Goal: Communication & Community: Answer question/provide support

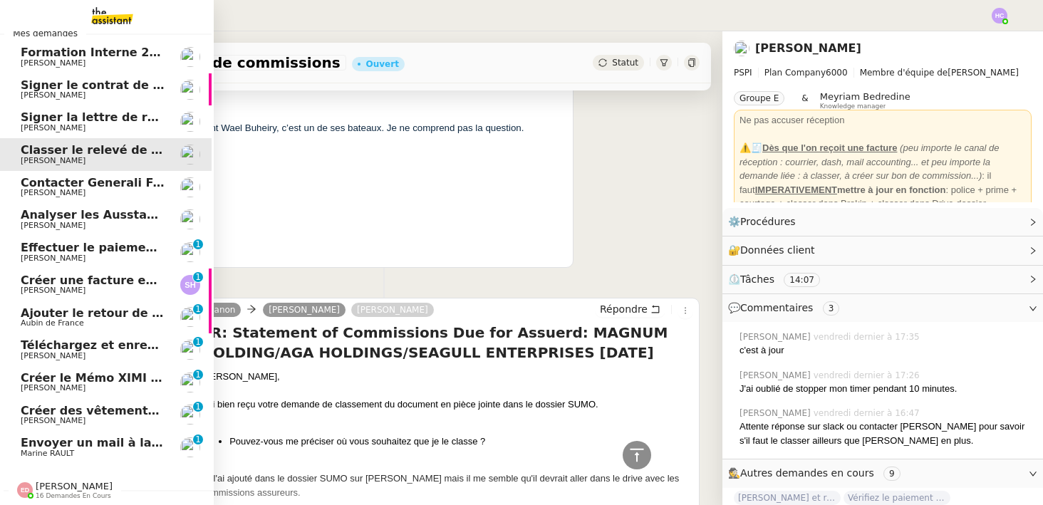
scroll to position [63, 2]
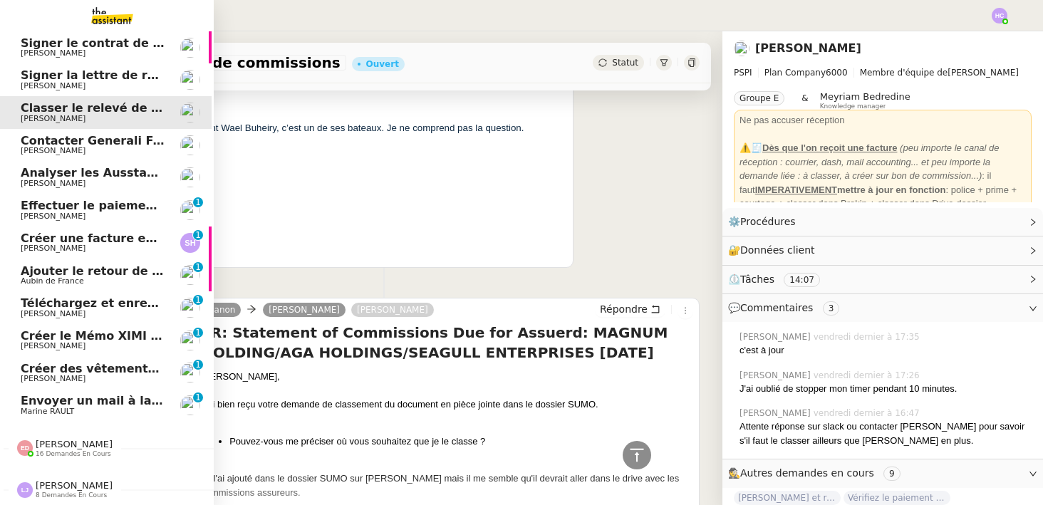
click at [86, 480] on div "[PERSON_NAME] 8 demandes en cours" at bounding box center [74, 489] width 77 height 19
click at [80, 483] on span "[PERSON_NAME]" at bounding box center [74, 485] width 77 height 11
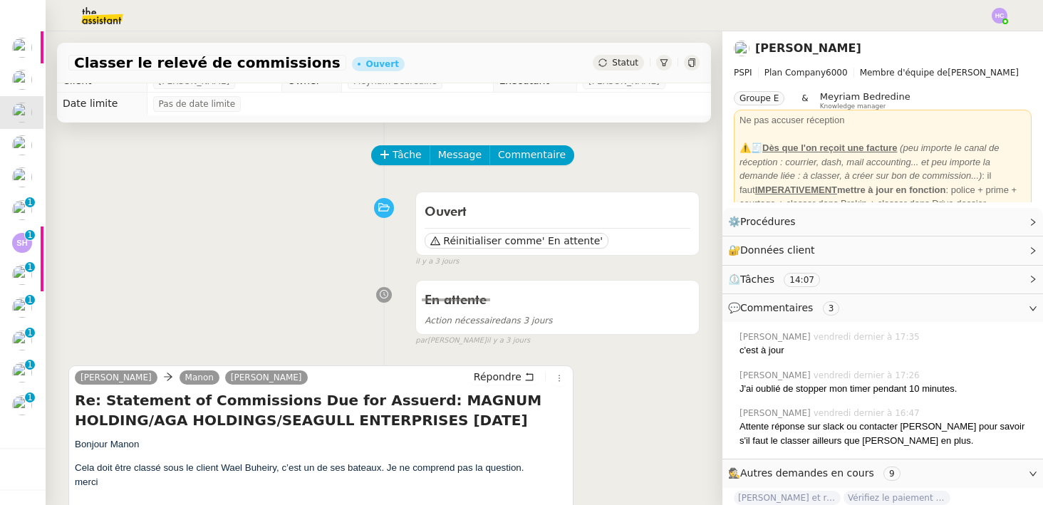
scroll to position [0, 0]
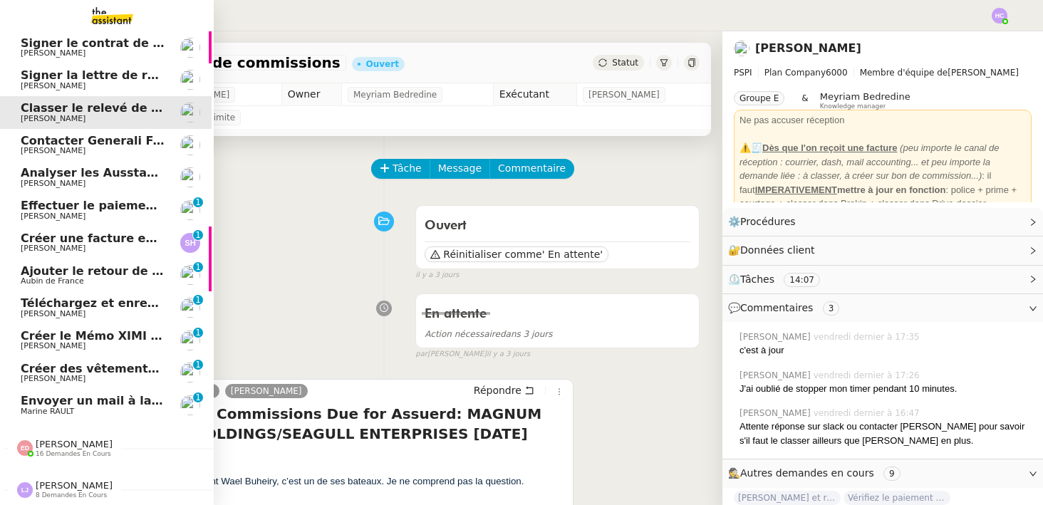
click at [84, 138] on span "Contacter Generali France pour demande AU094424" at bounding box center [188, 141] width 334 height 14
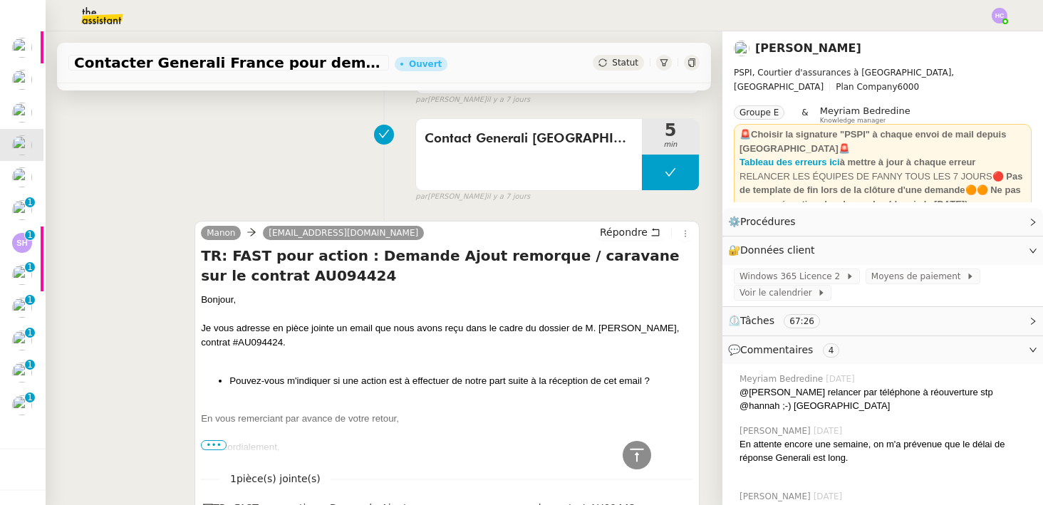
scroll to position [373, 0]
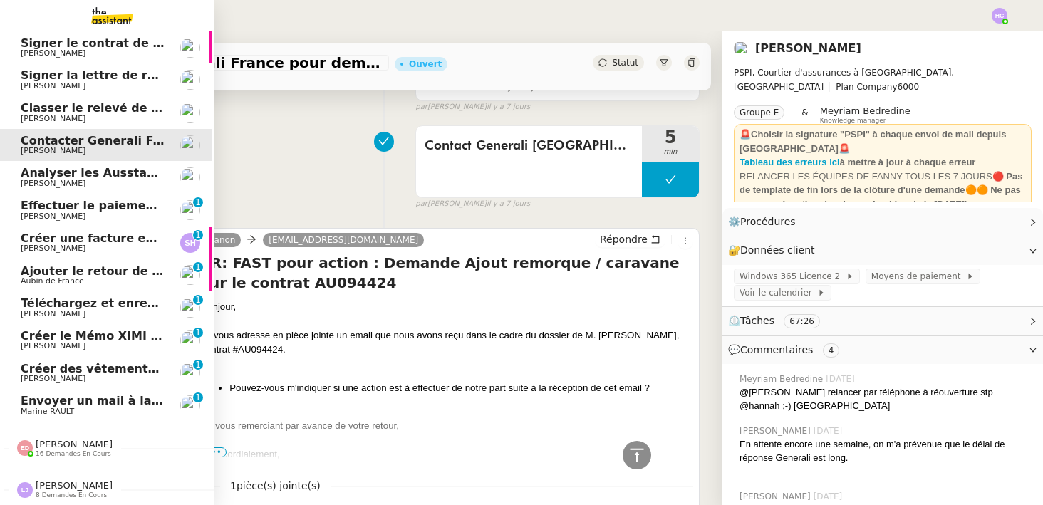
click at [45, 184] on span "[PERSON_NAME]" at bounding box center [53, 183] width 65 height 9
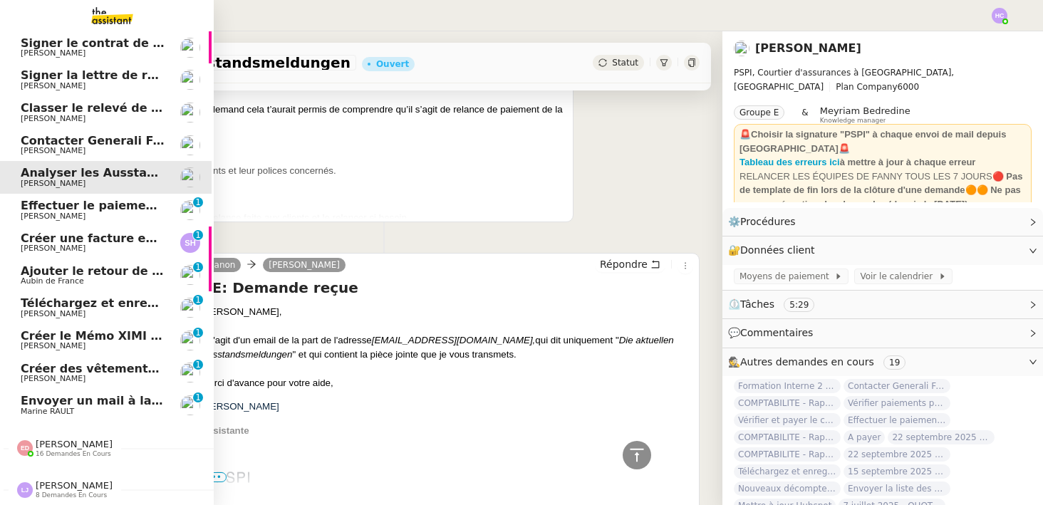
click at [72, 205] on span "Effectuer le paiement des primes [PERSON_NAME]" at bounding box center [183, 206] width 324 height 14
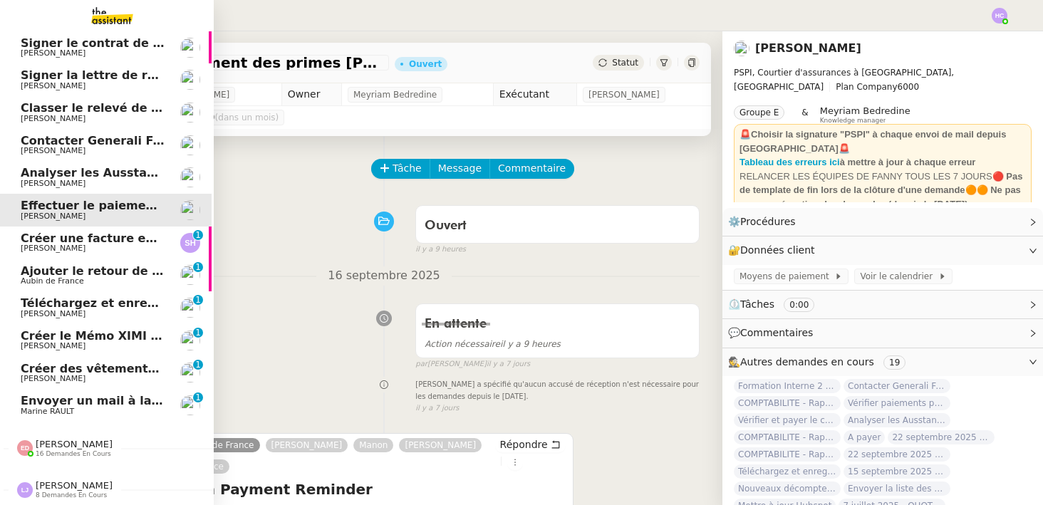
click at [45, 237] on span "Créer une facture en anglais immédiatement" at bounding box center [165, 239] width 289 height 14
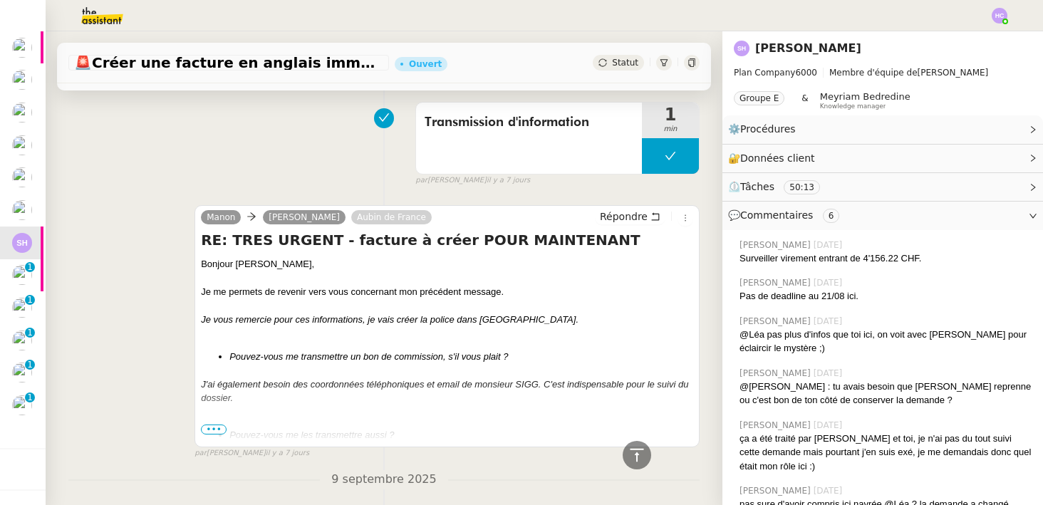
scroll to position [349, 0]
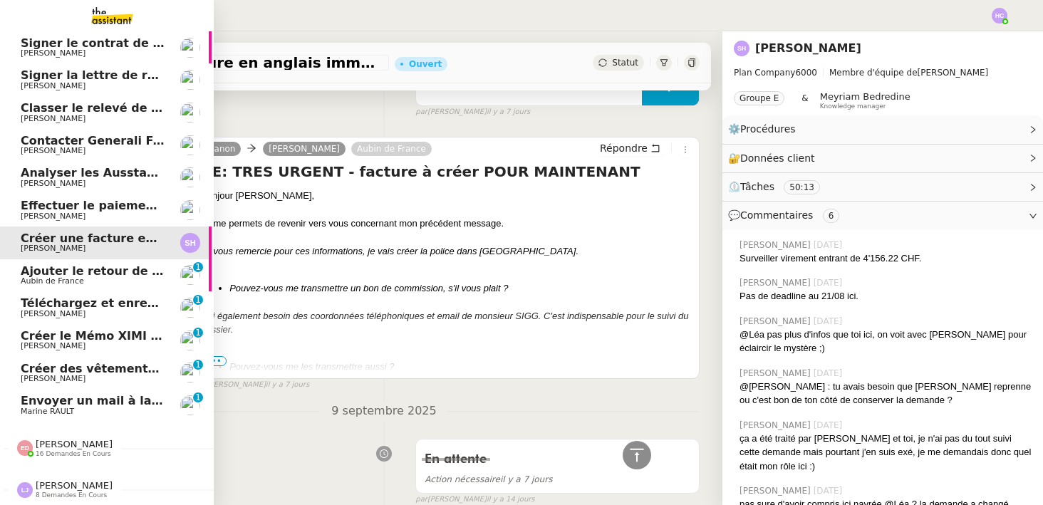
click at [41, 272] on span "Ajouter le retour de crédit à la commission" at bounding box center [159, 271] width 276 height 14
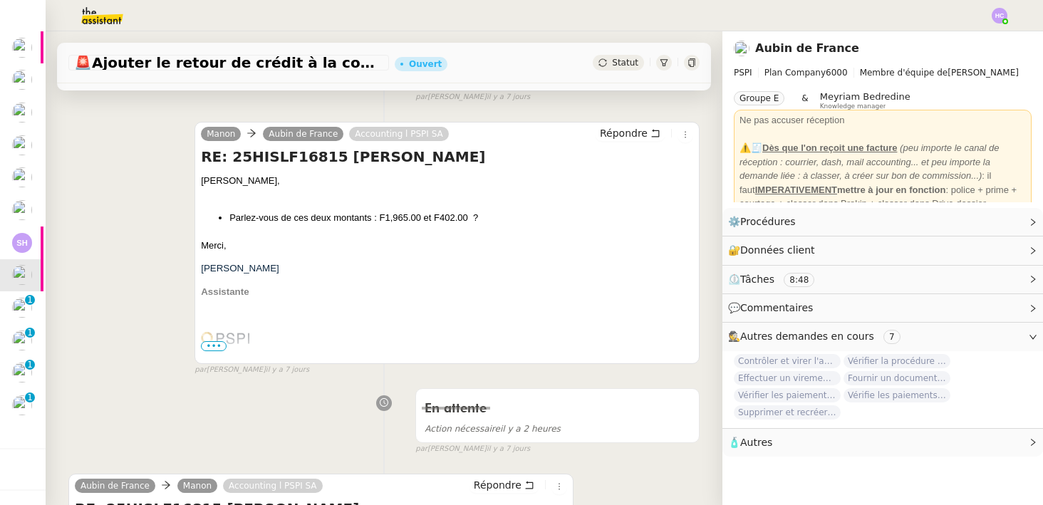
scroll to position [320, 0]
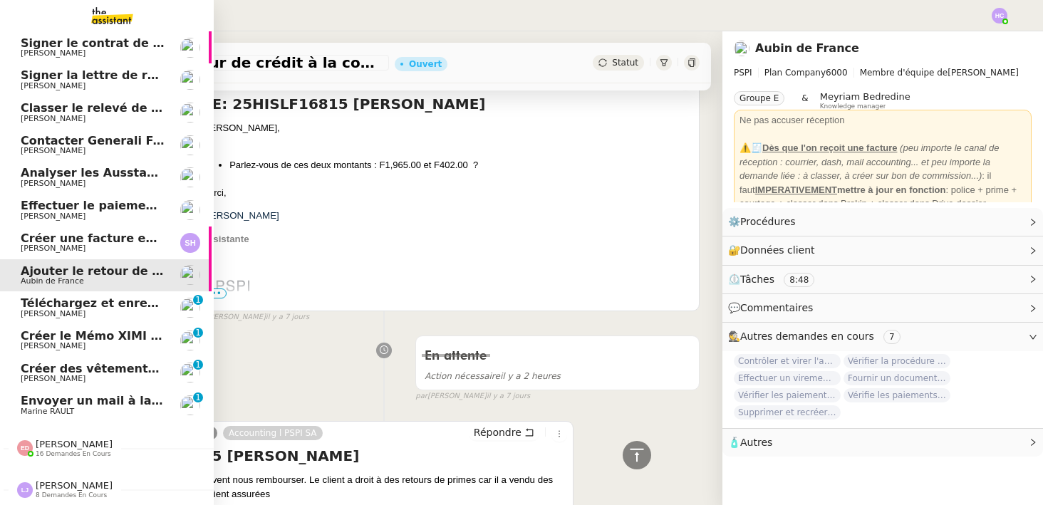
click at [50, 306] on span "Téléchargez et enregistrez les documents sur Brokin" at bounding box center [190, 303] width 339 height 14
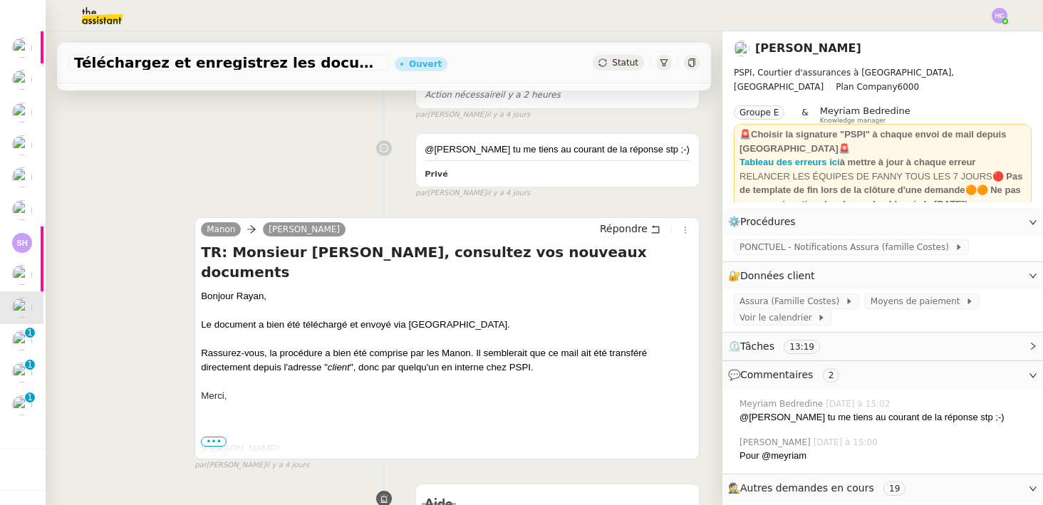
scroll to position [251, 0]
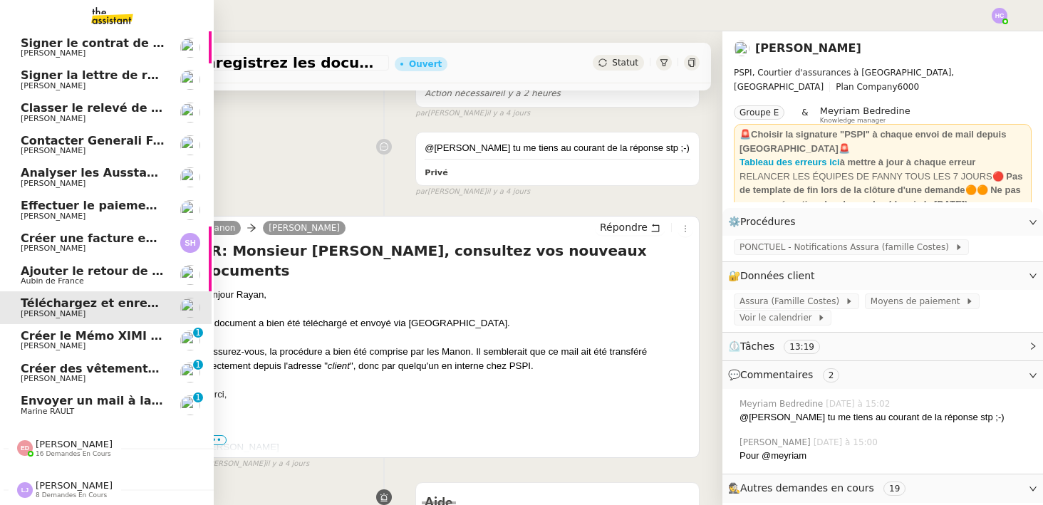
click at [58, 342] on span "[PERSON_NAME]" at bounding box center [53, 345] width 65 height 9
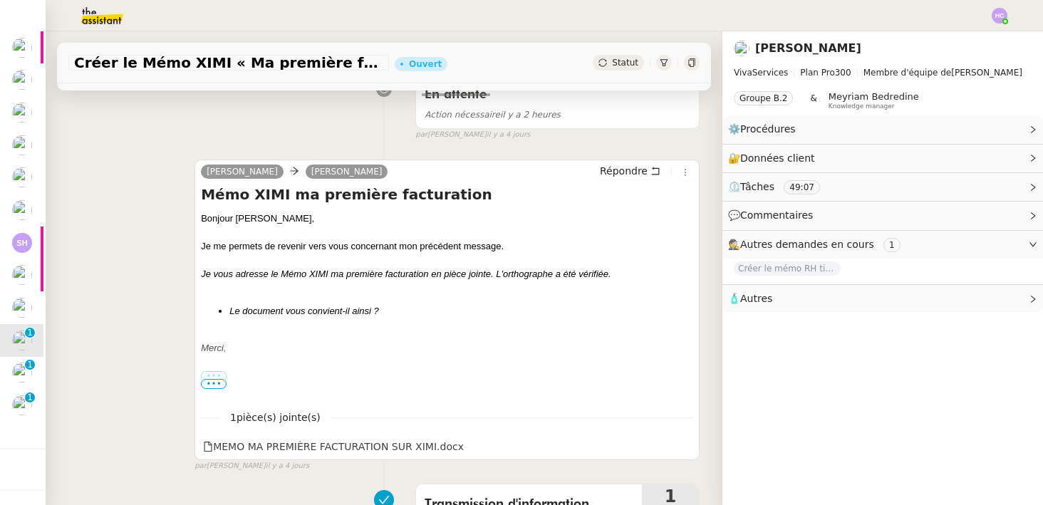
scroll to position [282, 0]
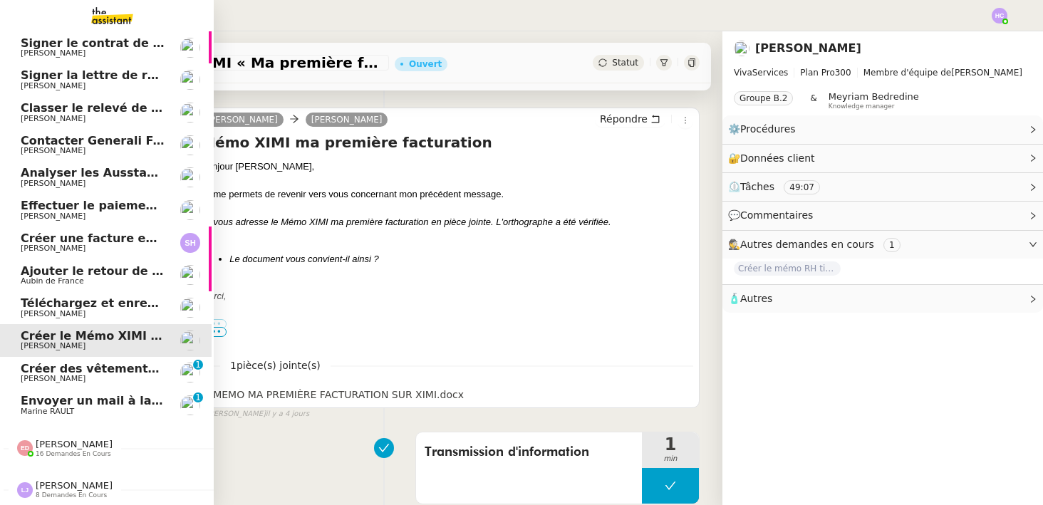
click at [53, 371] on span "Créer des vêtements de travail VEN" at bounding box center [135, 369] width 229 height 14
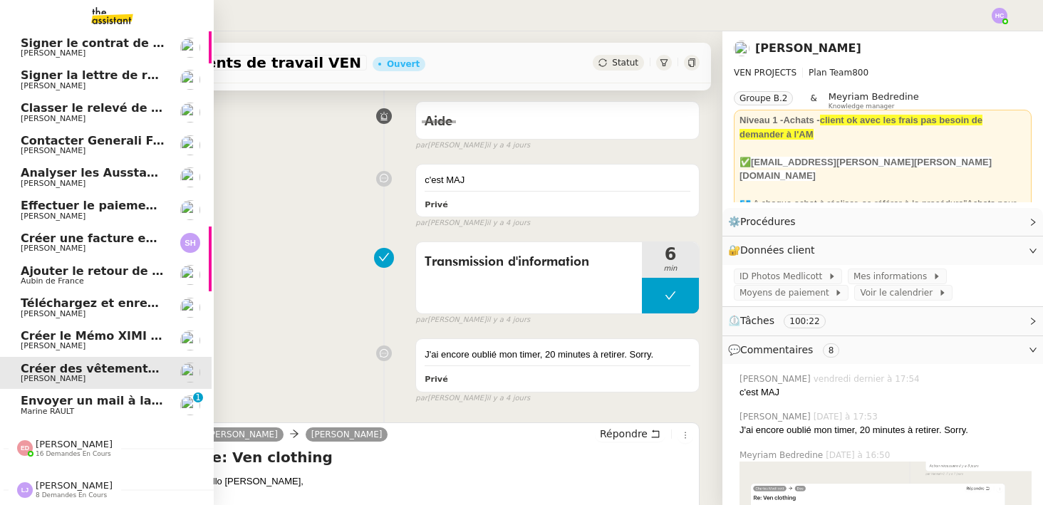
click at [71, 403] on span "Envoyer un mail à la mairie" at bounding box center [108, 401] width 175 height 14
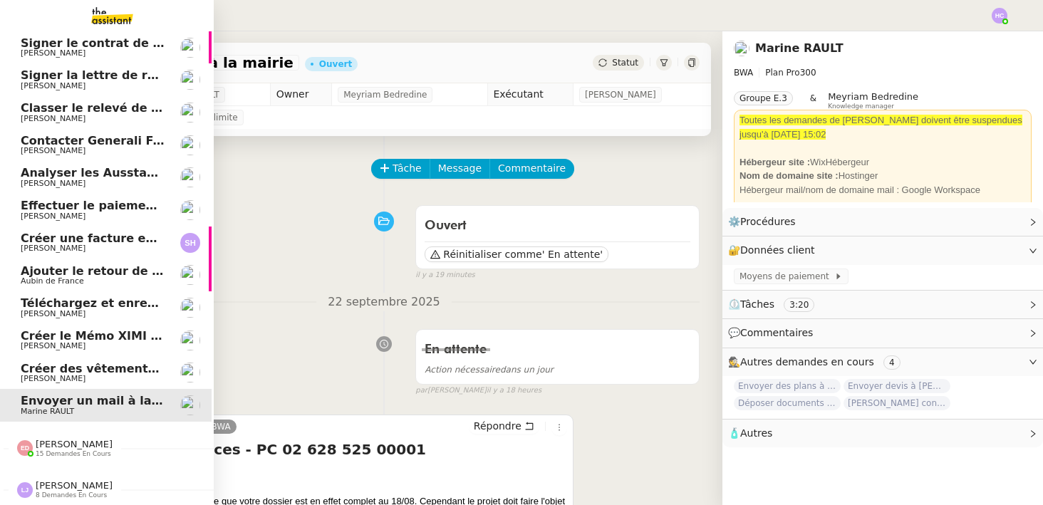
click at [58, 446] on span "[PERSON_NAME]" at bounding box center [74, 444] width 77 height 11
click at [50, 448] on span "[PERSON_NAME]" at bounding box center [74, 444] width 77 height 11
click at [56, 447] on span "[PERSON_NAME]" at bounding box center [74, 444] width 77 height 11
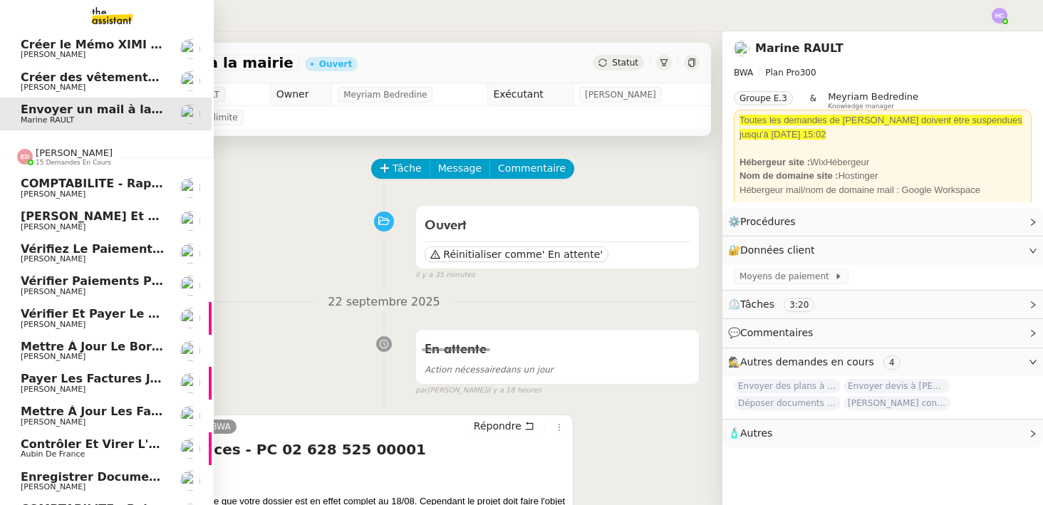
scroll to position [306, 2]
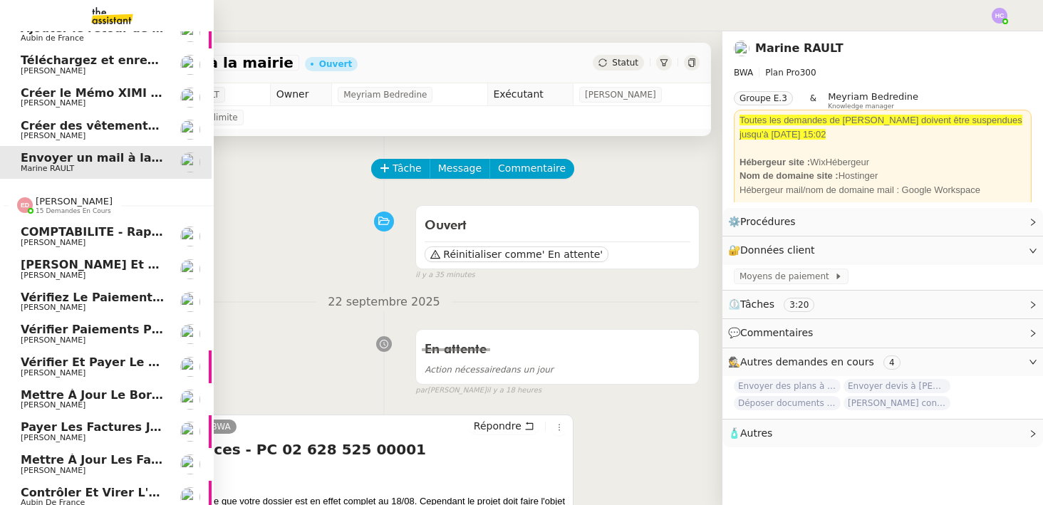
click at [58, 202] on span "[PERSON_NAME]" at bounding box center [74, 201] width 77 height 11
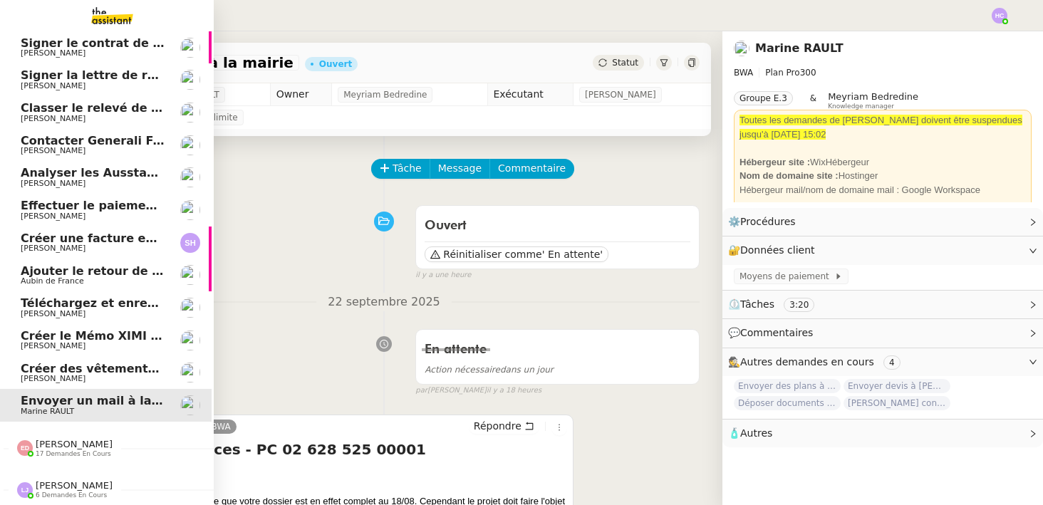
scroll to position [62, 2]
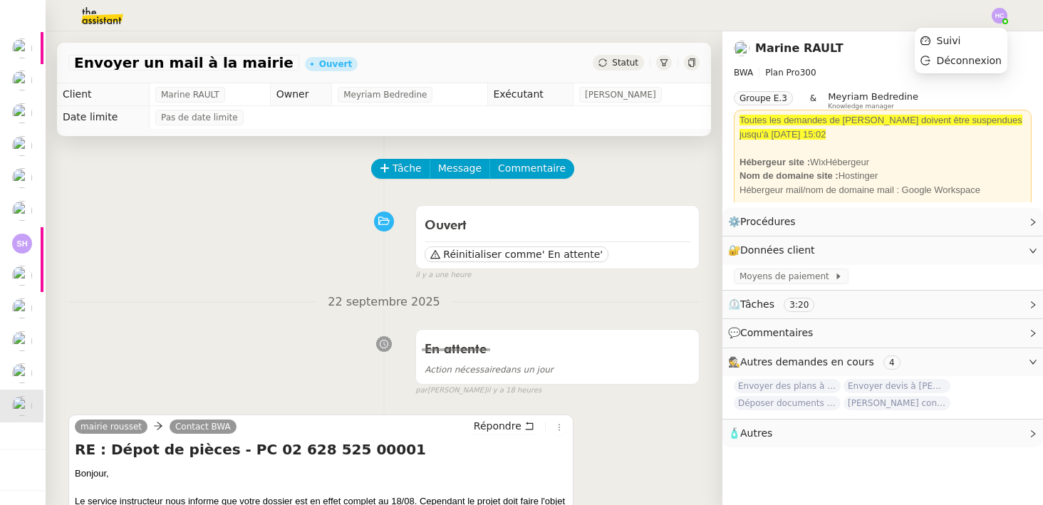
click at [1001, 13] on img at bounding box center [1000, 16] width 16 height 16
click at [957, 45] on span "Suivi" at bounding box center [949, 40] width 24 height 11
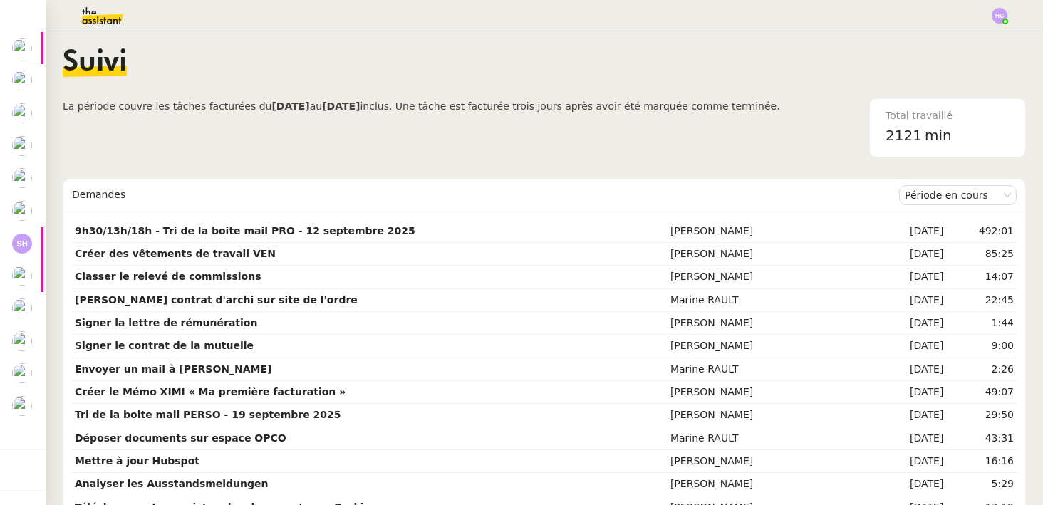
click at [97, 14] on img at bounding box center [91, 15] width 110 height 31
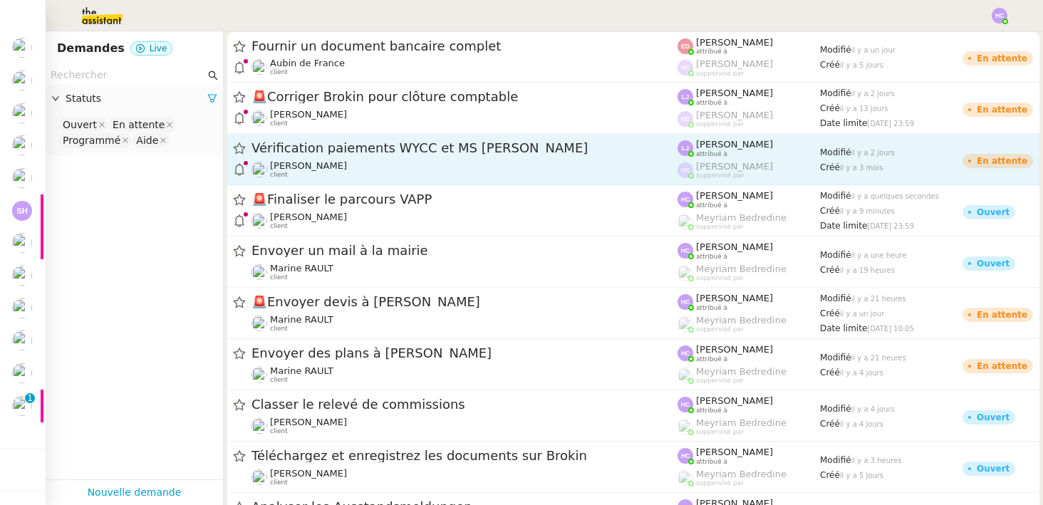
scroll to position [63, 2]
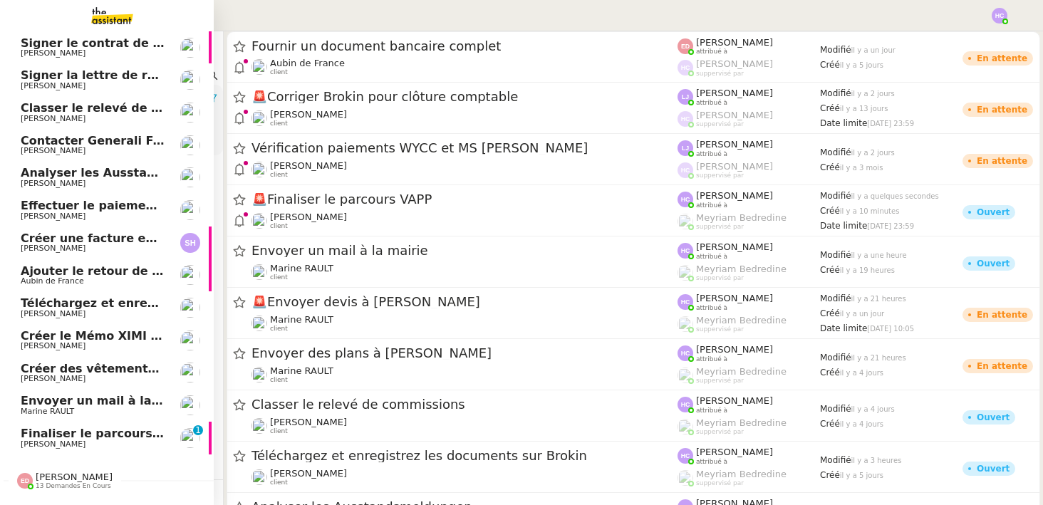
click at [78, 445] on span "[PERSON_NAME]" at bounding box center [53, 444] width 65 height 9
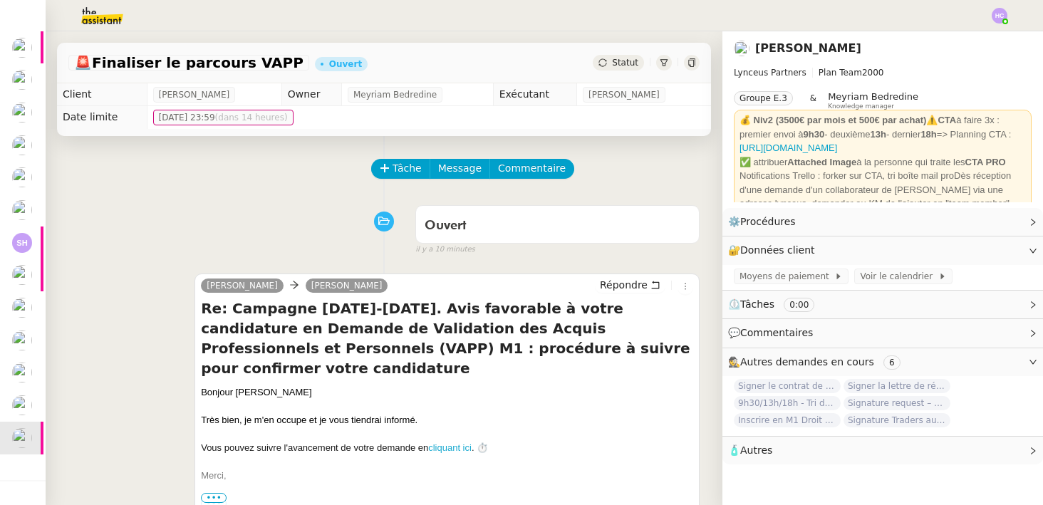
click at [494, 193] on div "Tâche Message Commentaire Veuillez patienter une erreur s'est produite 👌👌👌 mess…" at bounding box center [384, 496] width 677 height 720
click at [528, 168] on span "Commentaire" at bounding box center [532, 168] width 68 height 16
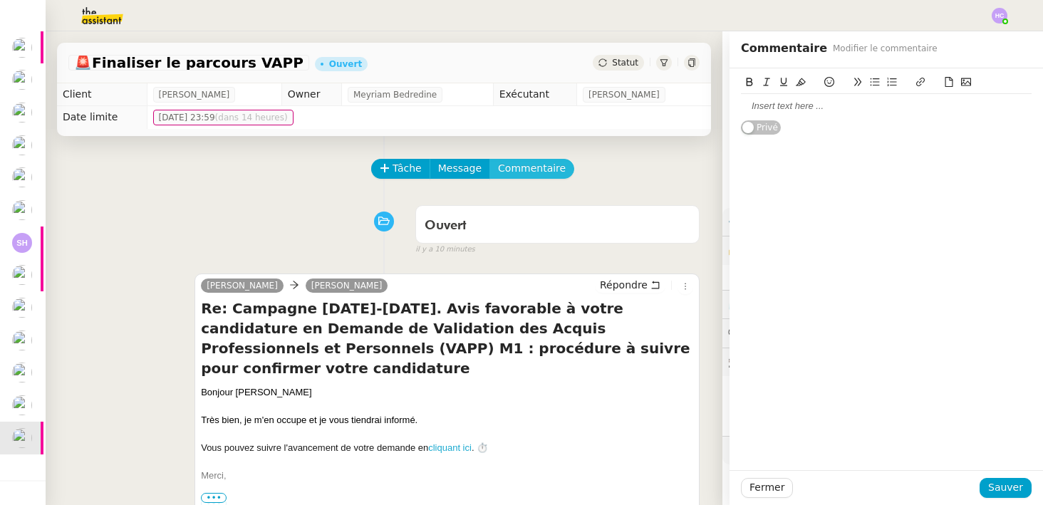
click at [490, 159] on button "Commentaire" at bounding box center [532, 169] width 85 height 20
click at [791, 98] on div at bounding box center [886, 106] width 291 height 24
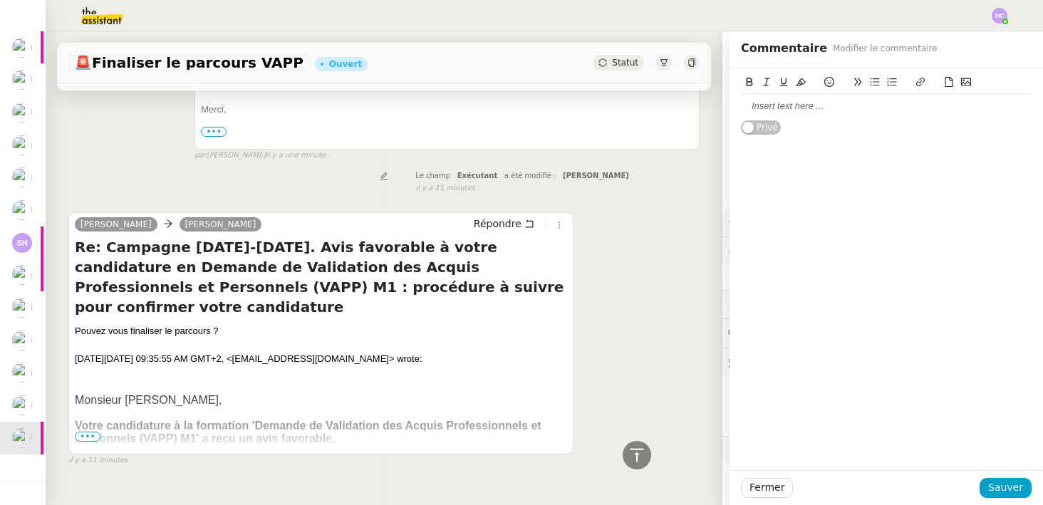
scroll to position [390, 0]
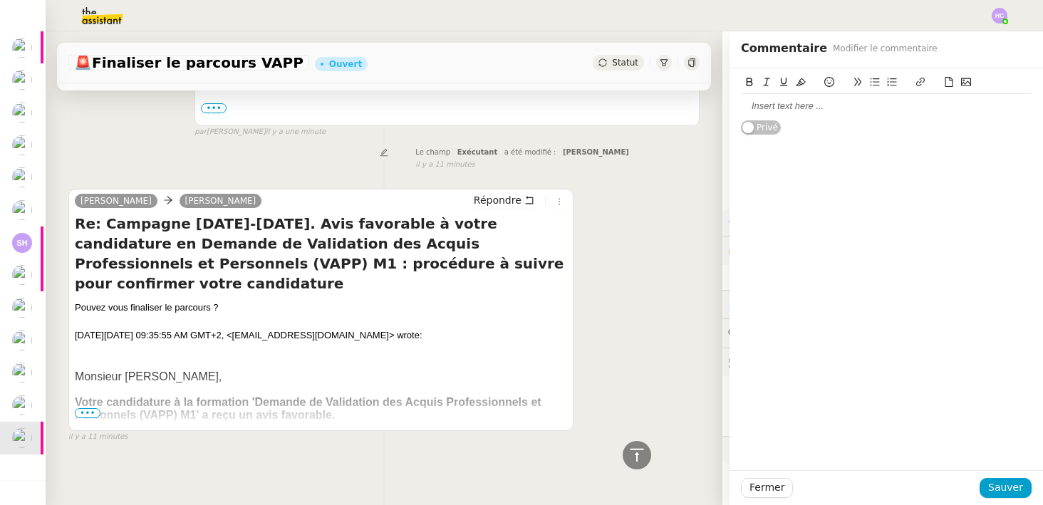
click at [87, 410] on span "•••" at bounding box center [88, 413] width 26 height 10
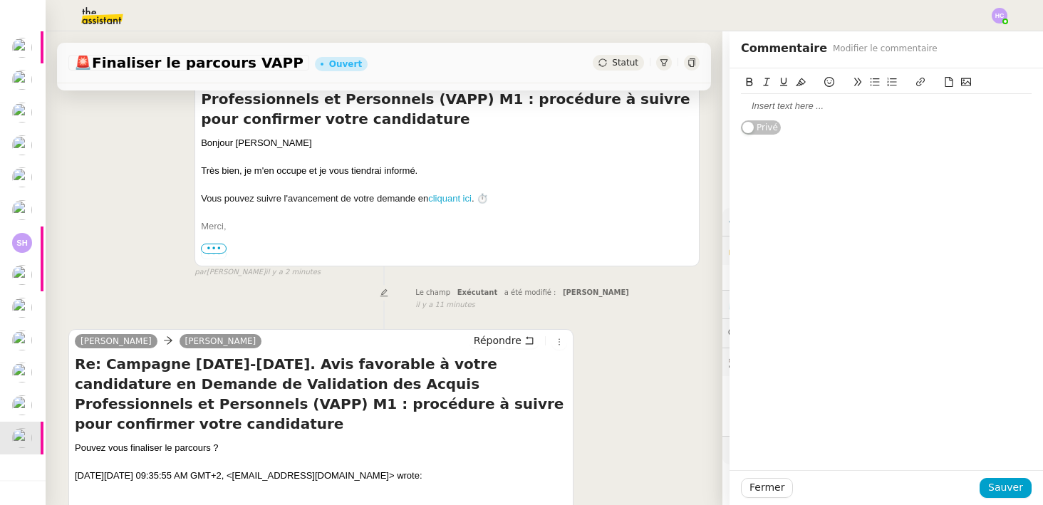
scroll to position [0, 0]
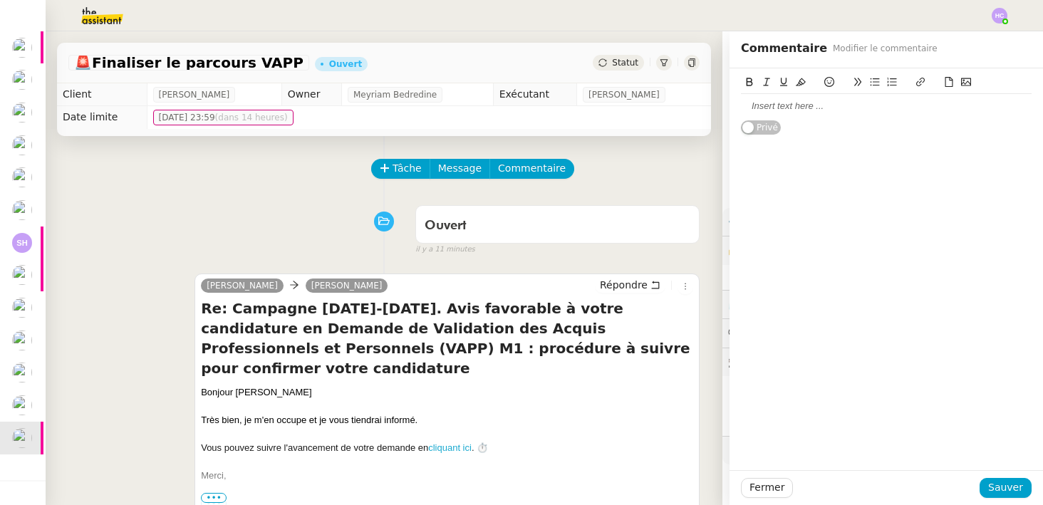
click at [790, 107] on div at bounding box center [886, 106] width 291 height 13
click at [1010, 484] on span "Sauver" at bounding box center [1006, 488] width 35 height 16
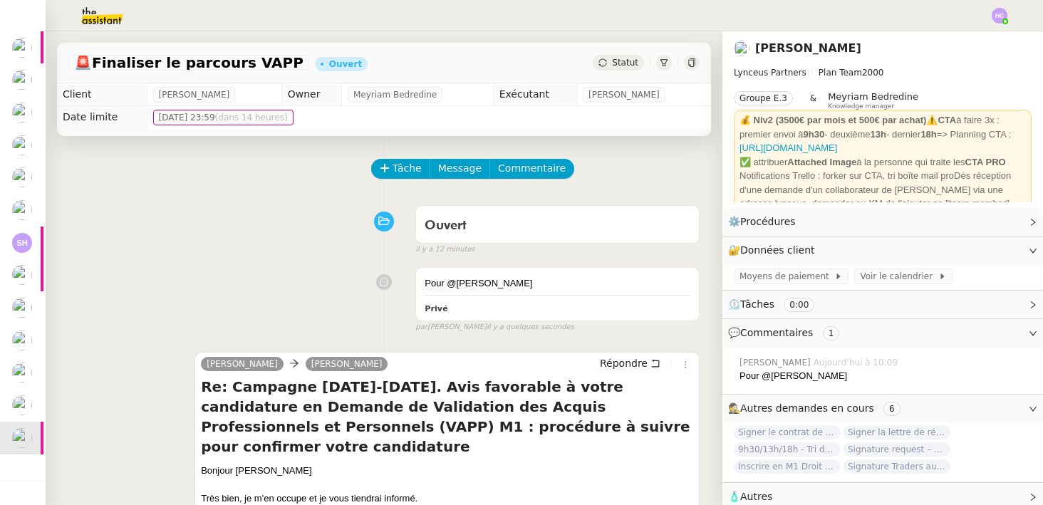
click at [620, 66] on span "Statut" at bounding box center [625, 63] width 26 height 10
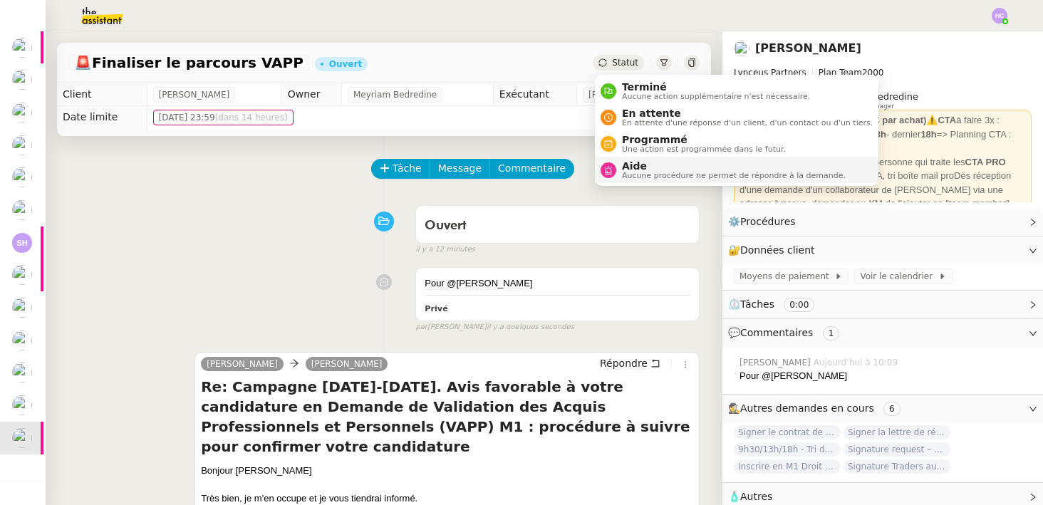
click at [630, 164] on span "Aide" at bounding box center [734, 165] width 224 height 11
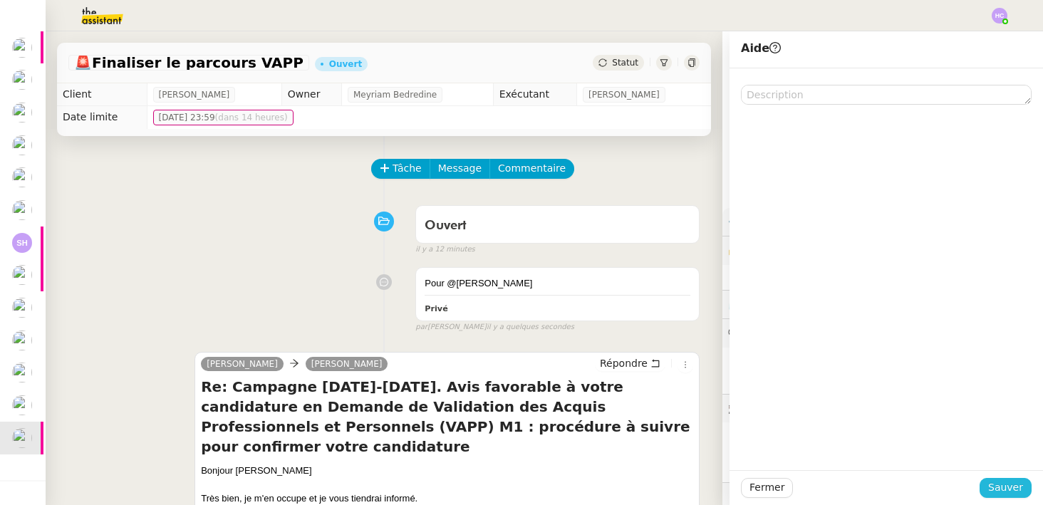
click at [998, 485] on span "Sauver" at bounding box center [1006, 488] width 35 height 16
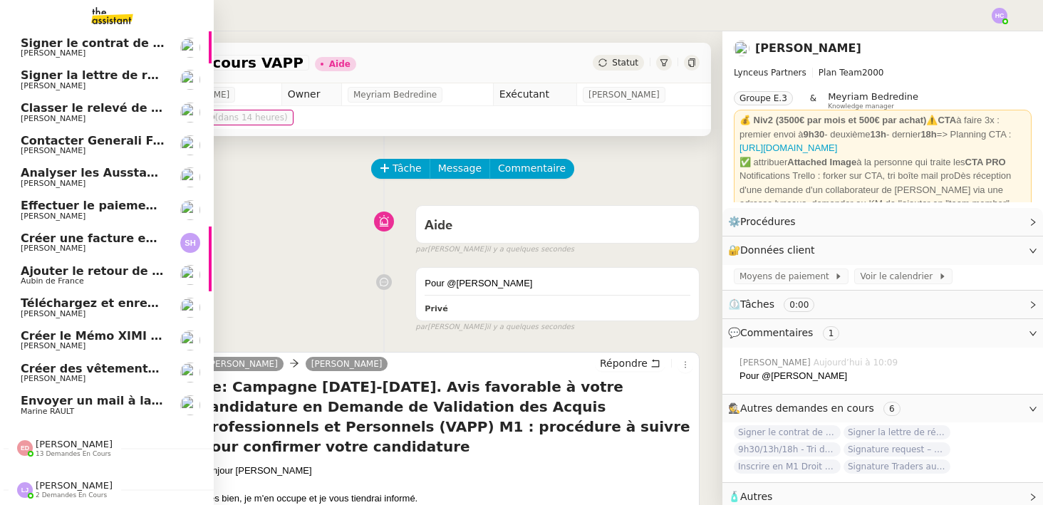
scroll to position [63, 2]
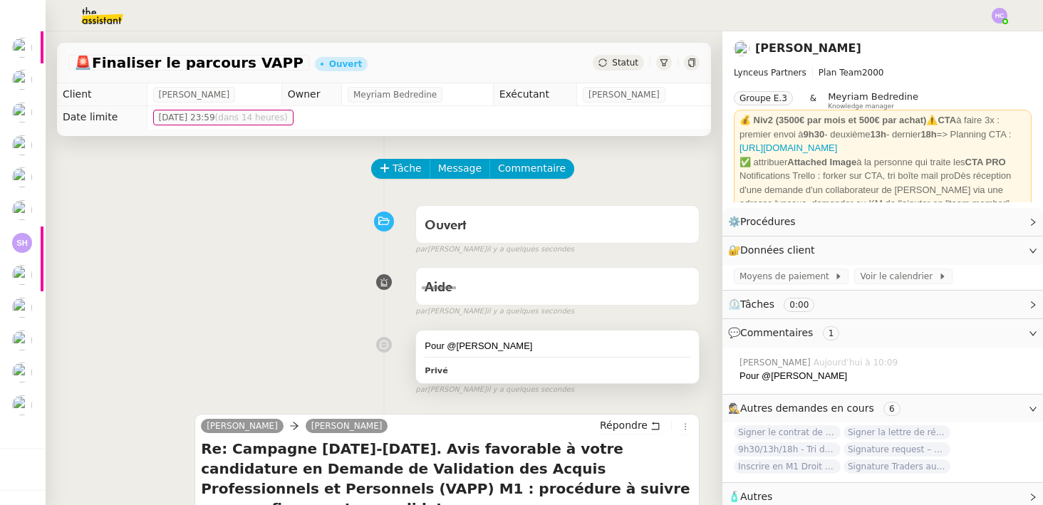
click at [563, 363] on div "Privé" at bounding box center [558, 370] width 266 height 16
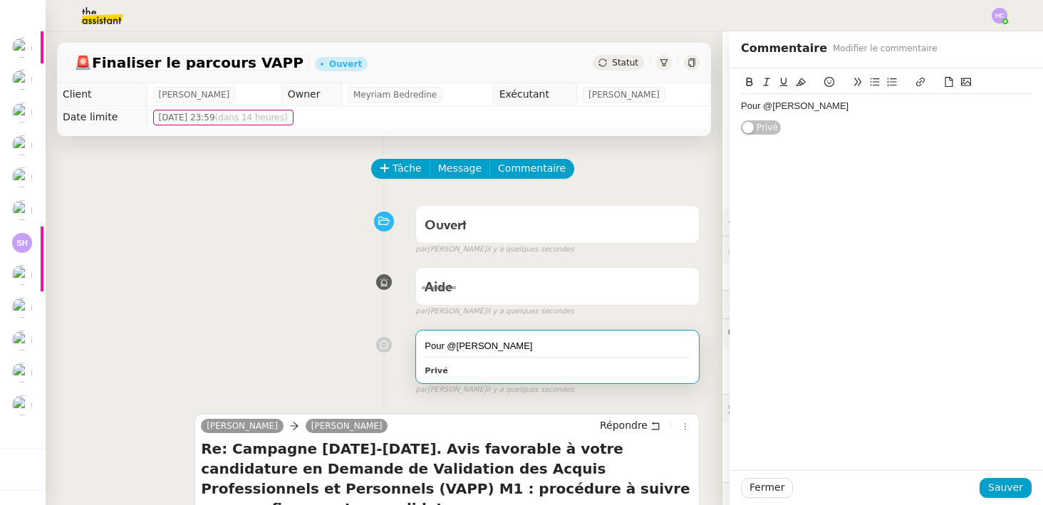
click at [817, 105] on div "Pour @[PERSON_NAME]" at bounding box center [886, 106] width 291 height 13
click at [997, 490] on span "Sauver" at bounding box center [1006, 488] width 35 height 16
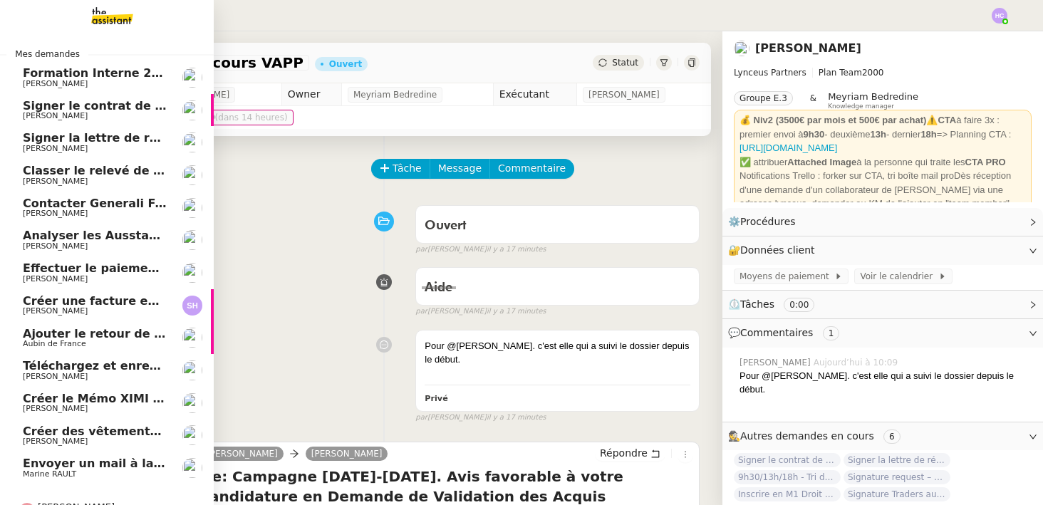
click at [71, 100] on span "Signer le contrat de la mutuelle" at bounding box center [125, 106] width 205 height 14
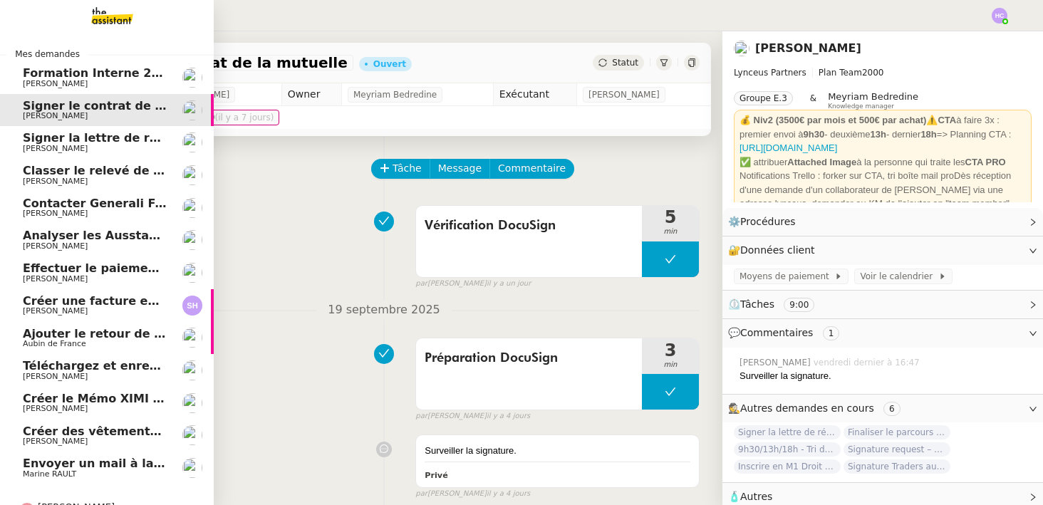
scroll to position [63, 0]
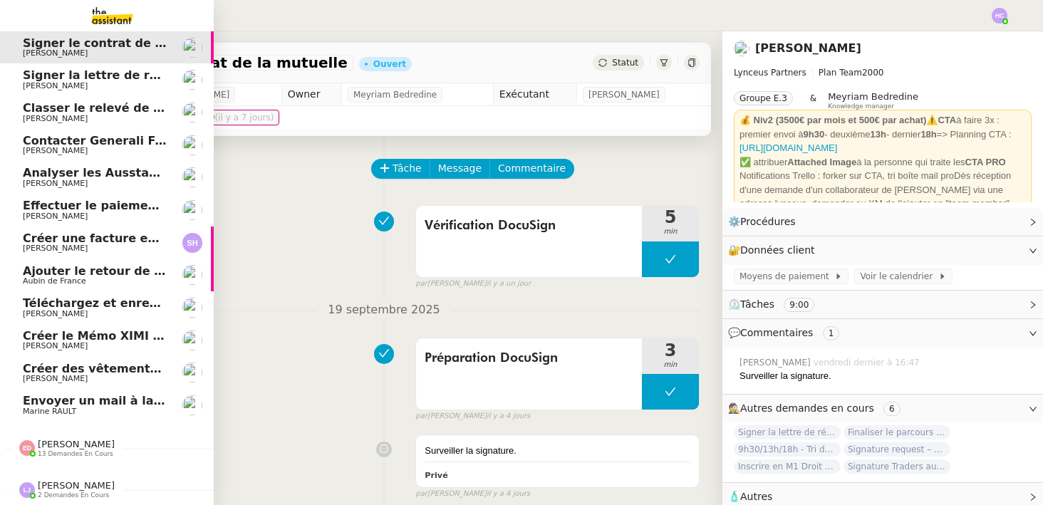
click at [123, 402] on span "Envoyer un mail à la mairie" at bounding box center [110, 401] width 175 height 14
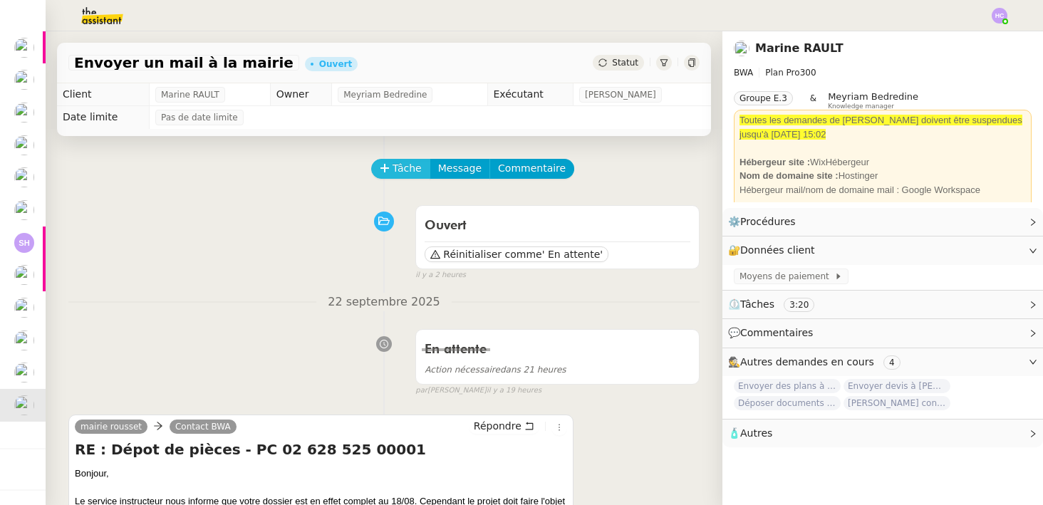
click at [398, 172] on span "Tâche" at bounding box center [407, 168] width 29 height 16
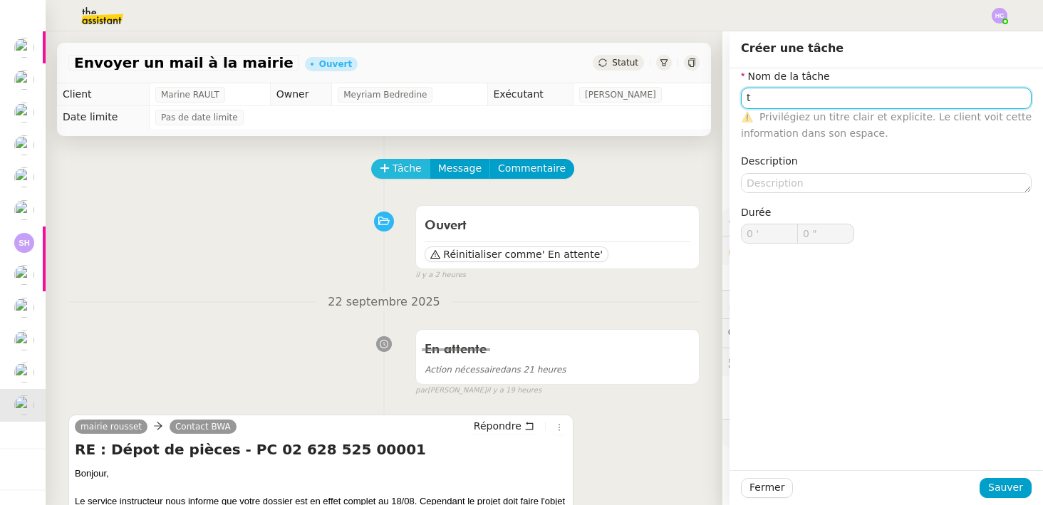
type input "t"
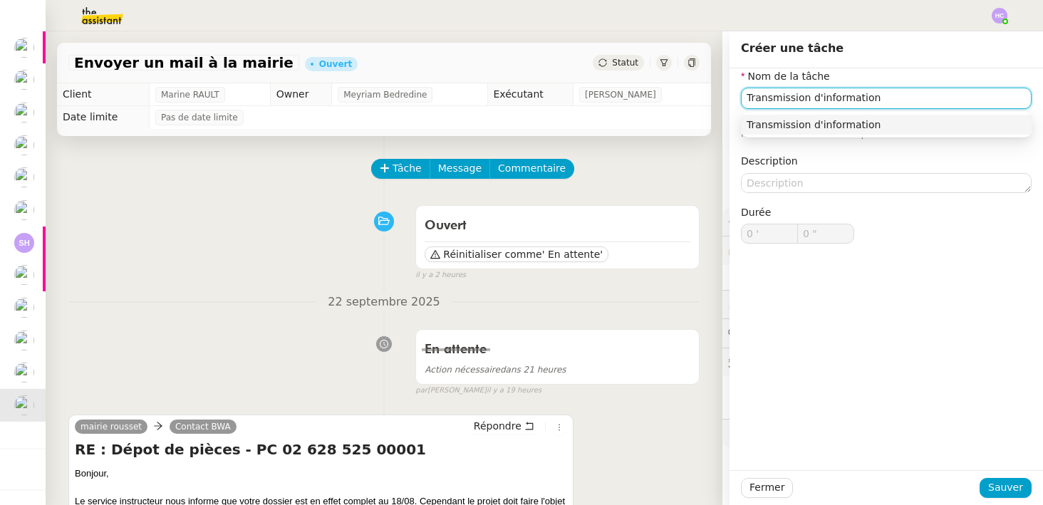
click at [777, 128] on div "Transmission d'information" at bounding box center [886, 124] width 279 height 13
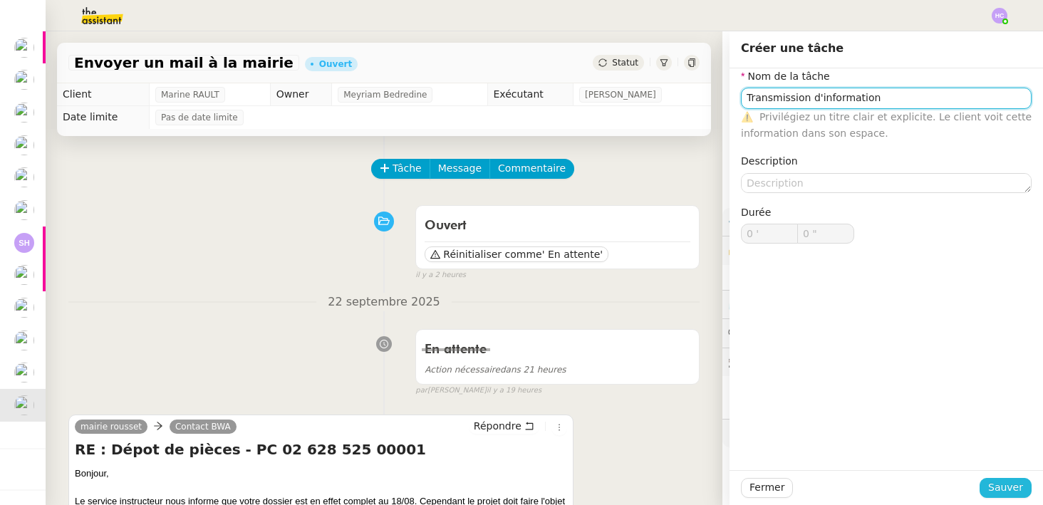
type input "Transmission d'information"
click at [1009, 480] on span "Sauver" at bounding box center [1006, 488] width 35 height 16
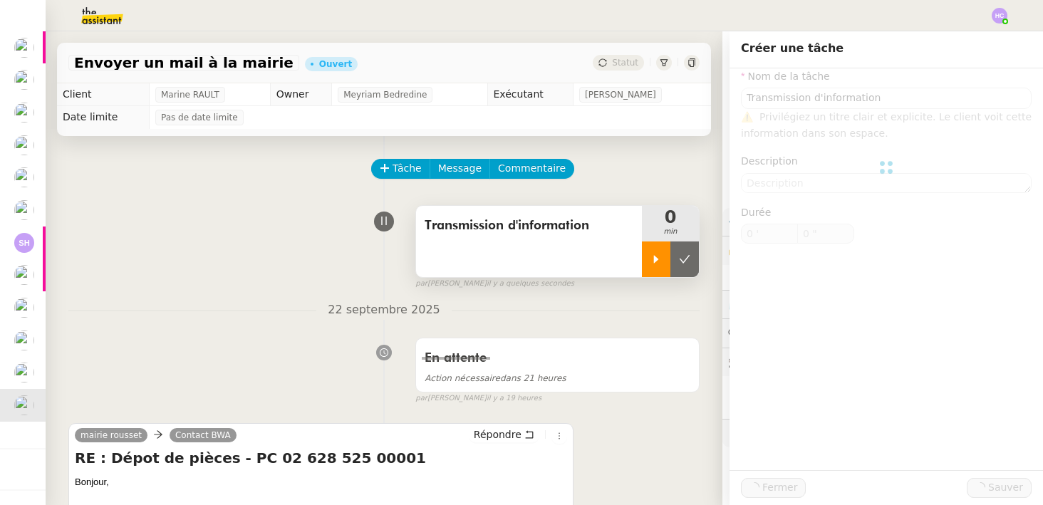
click at [660, 266] on div at bounding box center [656, 260] width 29 height 36
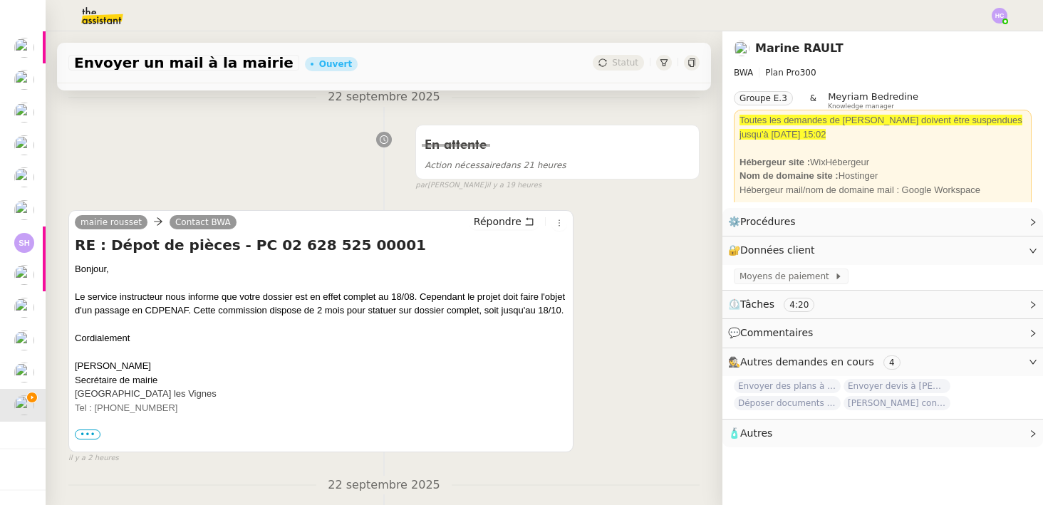
scroll to position [277, 0]
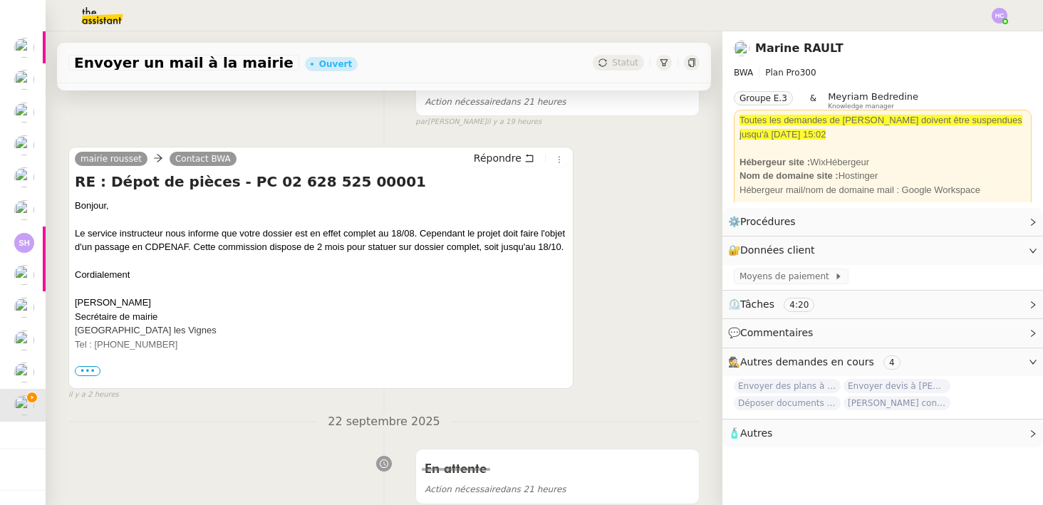
click at [93, 368] on span "•••" at bounding box center [88, 371] width 26 height 10
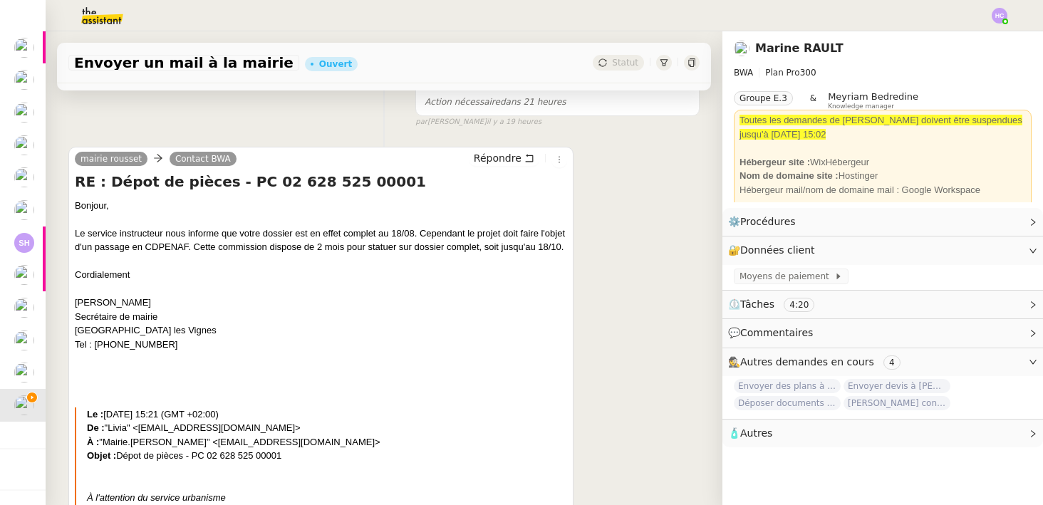
drag, startPoint x: 76, startPoint y: 205, endPoint x: 192, endPoint y: 344, distance: 181.6
click at [192, 344] on div "Bonjour, Le service instructeur nous informe que votre dossier est en effet com…" at bounding box center [321, 484] width 492 height 570
copy div "Bonjour, Le service instructeur nous informe que votre dossier est en effet com…"
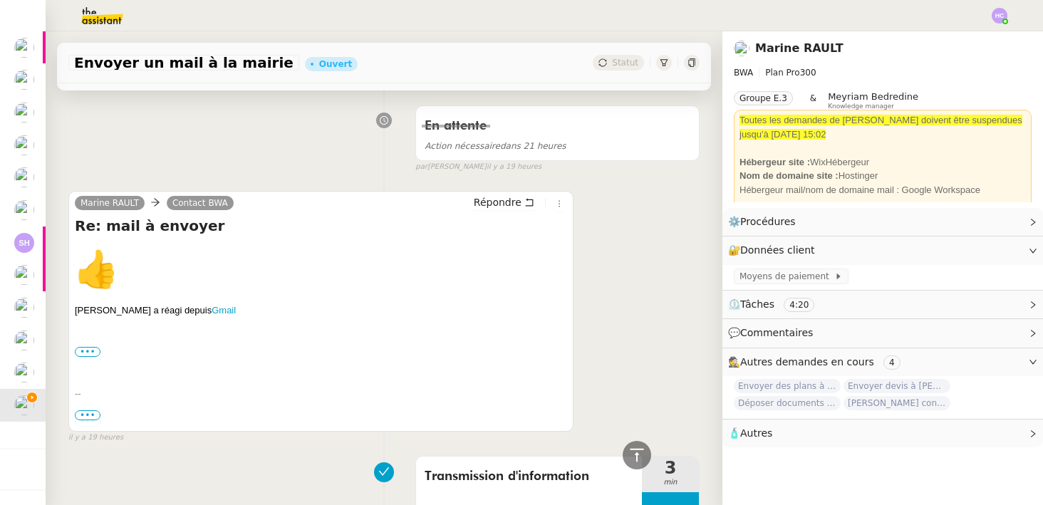
scroll to position [1017, 0]
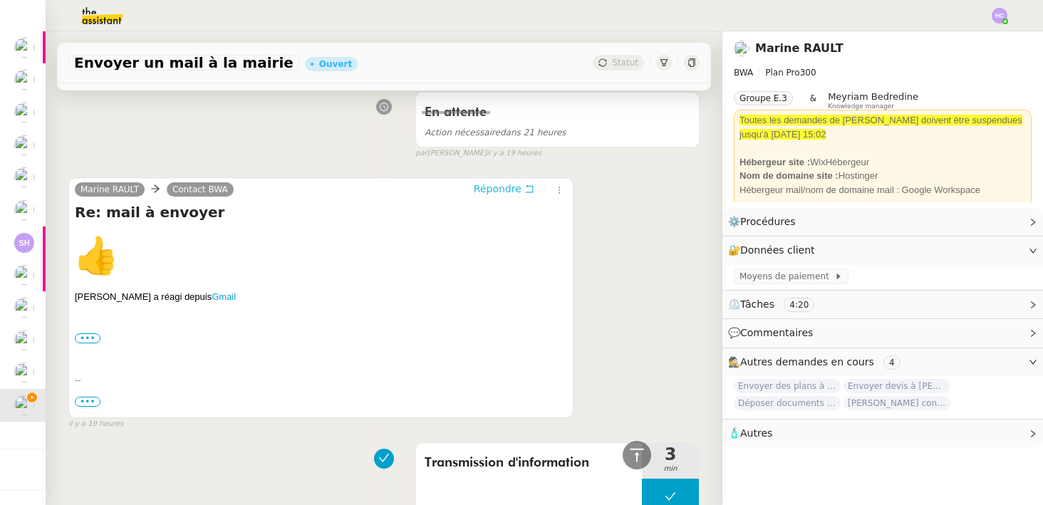
click at [496, 189] on span "Répondre" at bounding box center [498, 189] width 48 height 14
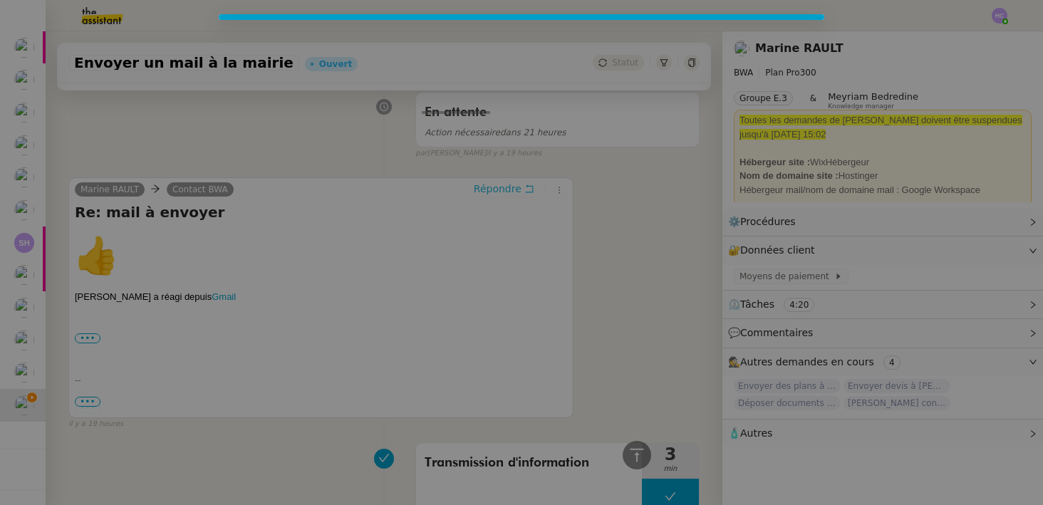
scroll to position [1125, 0]
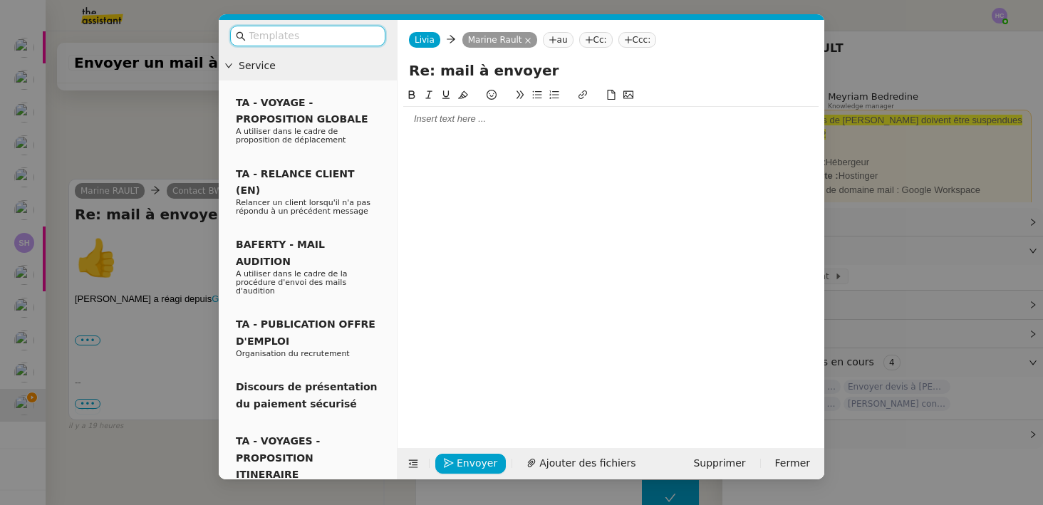
click at [458, 119] on div at bounding box center [611, 119] width 416 height 13
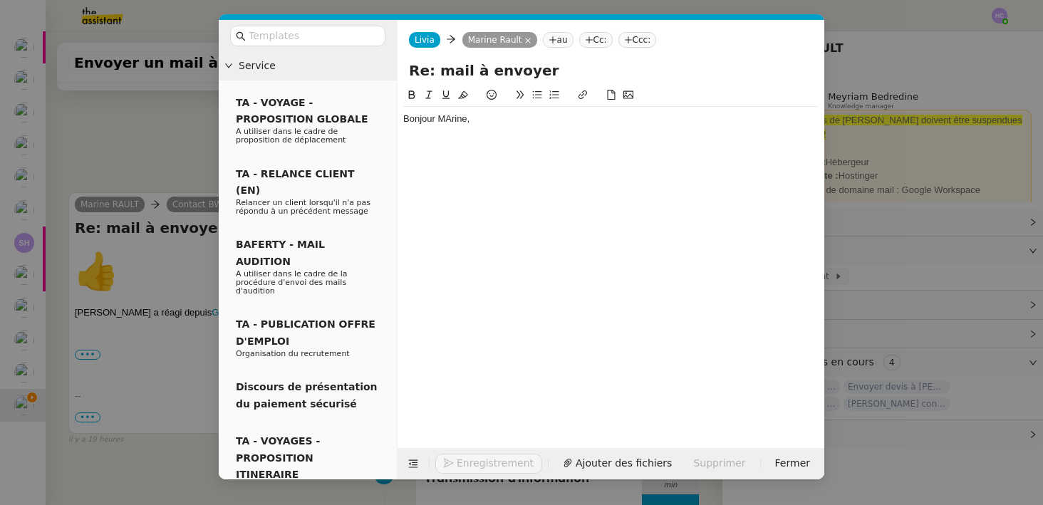
scroll to position [1140, 0]
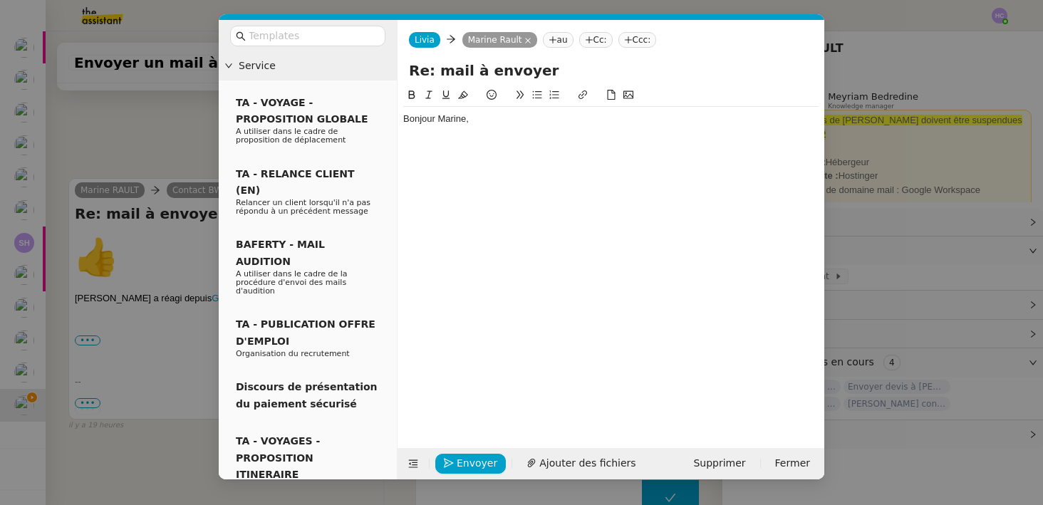
click at [495, 119] on div "Bonjour Marine," at bounding box center [611, 119] width 416 height 13
click at [408, 140] on div "Voici la réponse" at bounding box center [611, 145] width 416 height 13
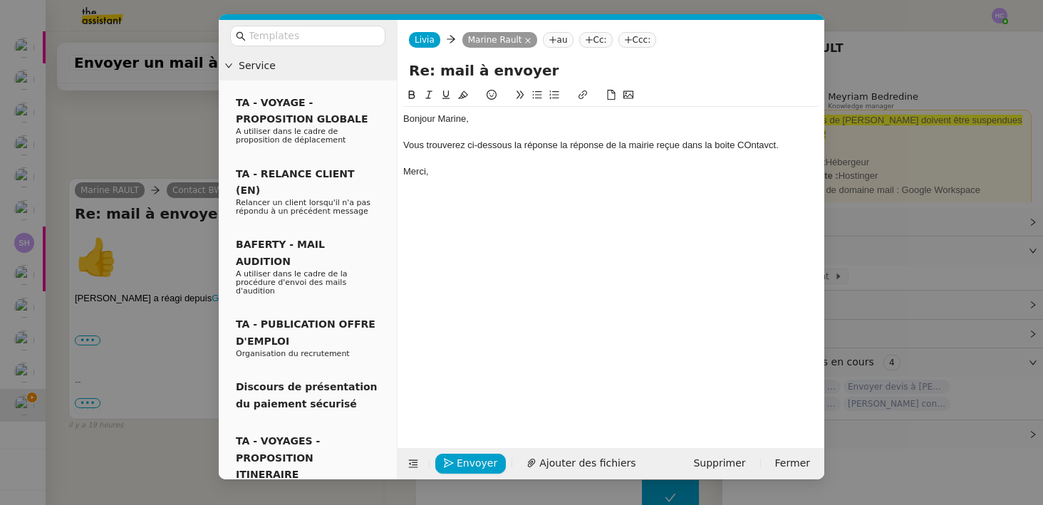
click at [750, 146] on div "Vous trouverez ci-dessous la réponse la réponse de la mairie reçue dans la boit…" at bounding box center [611, 145] width 416 height 13
click at [0, 0] on lt-em "Contact" at bounding box center [0, 0] width 0 height 0
click at [756, 133] on div at bounding box center [611, 132] width 416 height 13
click at [755, 143] on div "Vous trouverez ci-dessous la réponse la réponse de la mairie reçue dans la boit…" at bounding box center [611, 145] width 416 height 13
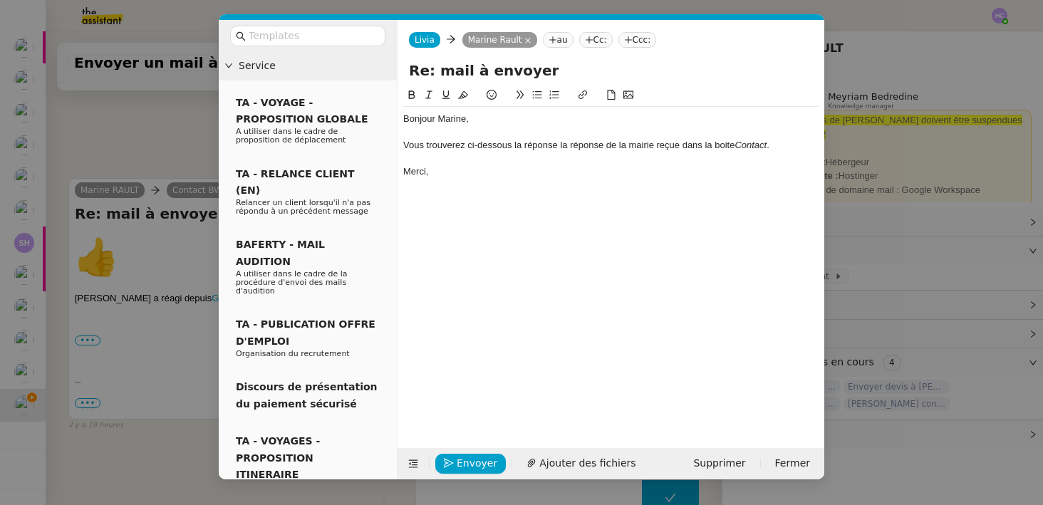
click at [567, 150] on div "Vous trouverez ci-dessous la réponse la réponse de la mairie reçue dans la boit…" at bounding box center [611, 145] width 416 height 13
click at [0, 0] on lt-em "la réponse" at bounding box center [0, 0] width 0 height 0
click at [750, 148] on div "Vous trouverez ci-dessous la réponse de la mairie reçue dans la boite Contact ." at bounding box center [611, 145] width 416 height 13
click at [522, 170] on div "Merci," at bounding box center [611, 171] width 416 height 13
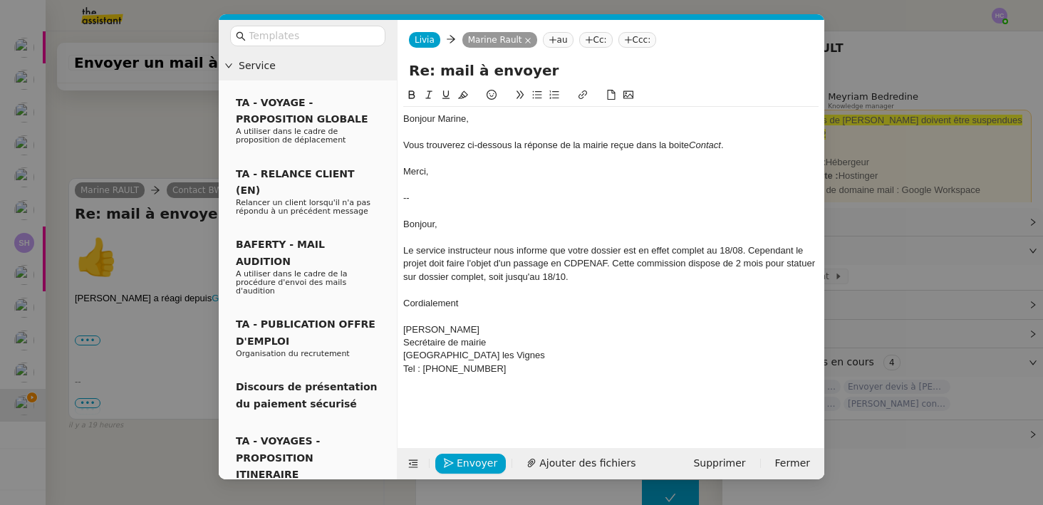
scroll to position [1312, 0]
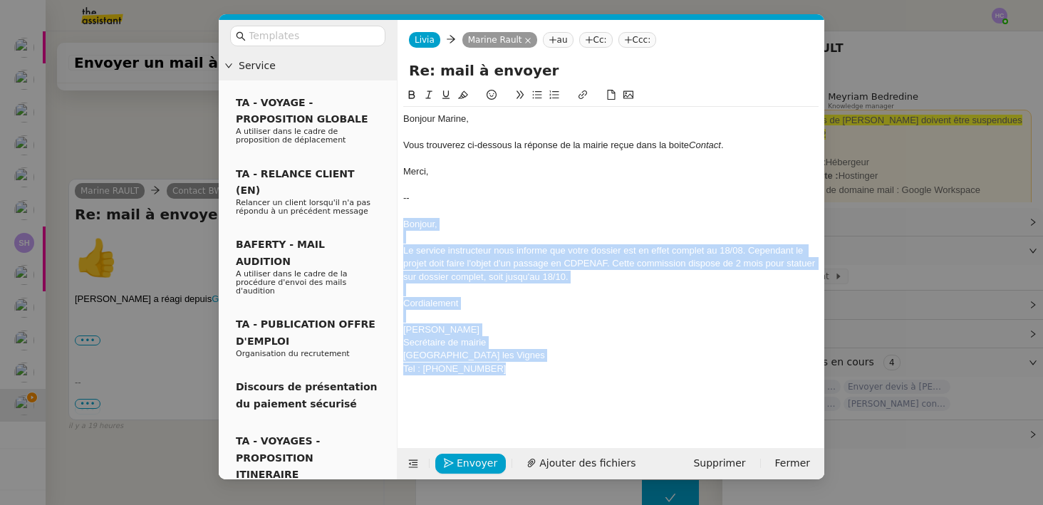
drag, startPoint x: 492, startPoint y: 368, endPoint x: 396, endPoint y: 220, distance: 176.3
click at [396, 220] on nz-layout "Service TA - VOYAGE - PROPOSITION GLOBALE A utiliser dans le cadre de propositi…" at bounding box center [522, 250] width 606 height 460
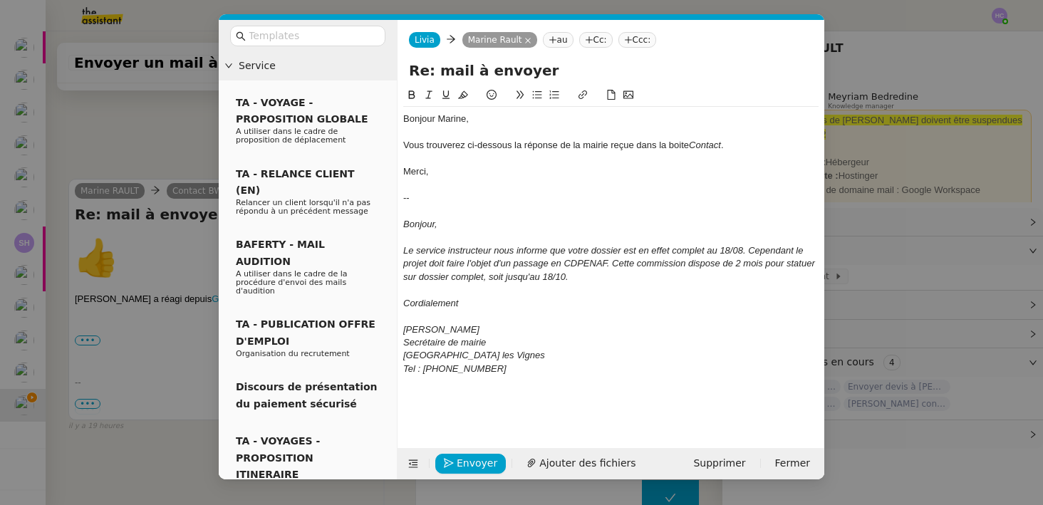
click at [437, 164] on div at bounding box center [611, 159] width 416 height 13
click at [749, 139] on div "Vous trouverez ci-dessous la réponse de la mairie reçue dans la boite Contact ." at bounding box center [611, 145] width 416 height 13
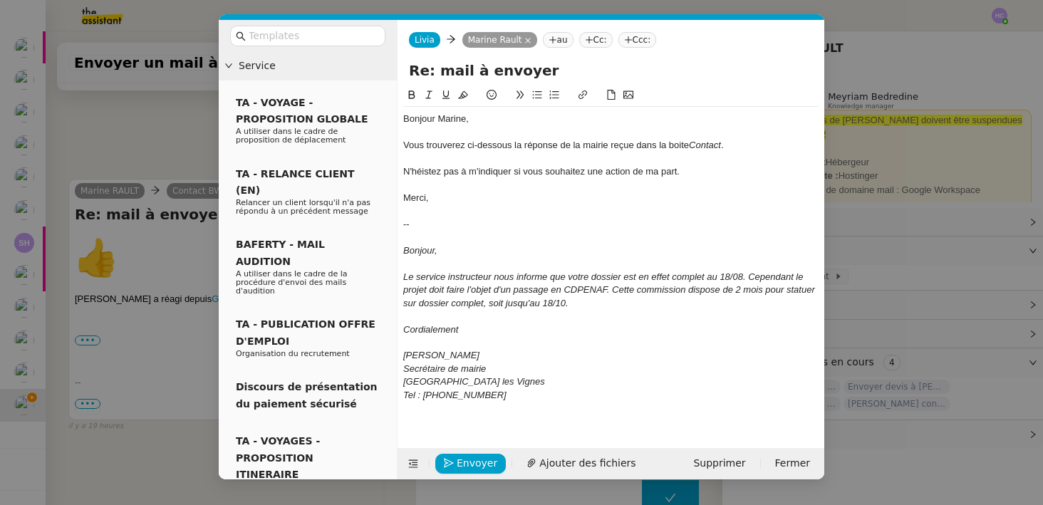
click at [428, 175] on div "N'héistez pas à m'indiquer si vous souhaitez une action de ma part." at bounding box center [611, 171] width 416 height 13
click at [0, 0] on lt-strong "si" at bounding box center [0, 0] width 0 height 0
click at [478, 175] on div "N'hésitez pas à m'indiquer si vous souhaitez une action de ma part." at bounding box center [611, 171] width 416 height 13
click at [716, 175] on div "N'hésitez pas à m'indiquer si vous souhaitez une action de ma part." at bounding box center [611, 171] width 416 height 13
click at [498, 133] on div at bounding box center [611, 132] width 416 height 13
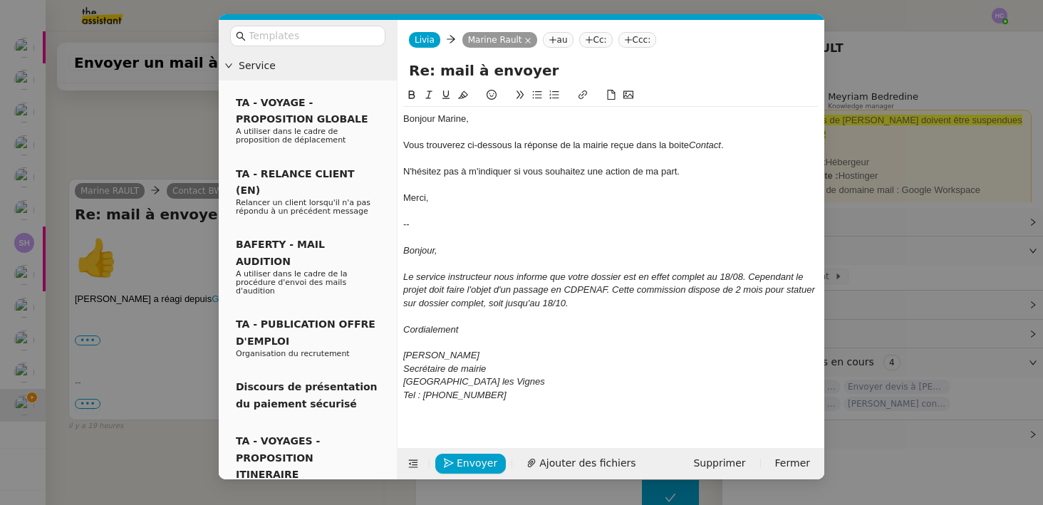
click at [489, 120] on div "Bonjour Marine," at bounding box center [611, 119] width 416 height 13
click at [464, 465] on span "Envoyer" at bounding box center [477, 463] width 41 height 16
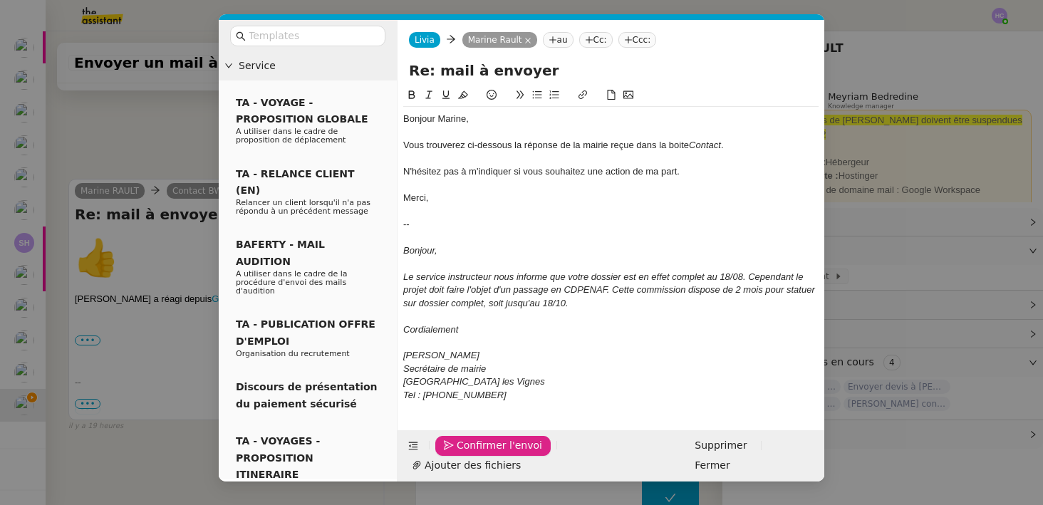
click at [430, 222] on div "--" at bounding box center [611, 224] width 416 height 13
click at [175, 441] on nz-modal-container "Service TA - VOYAGE - PROPOSITION GLOBALE A utiliser dans le cadre de propositi…" at bounding box center [521, 252] width 1043 height 505
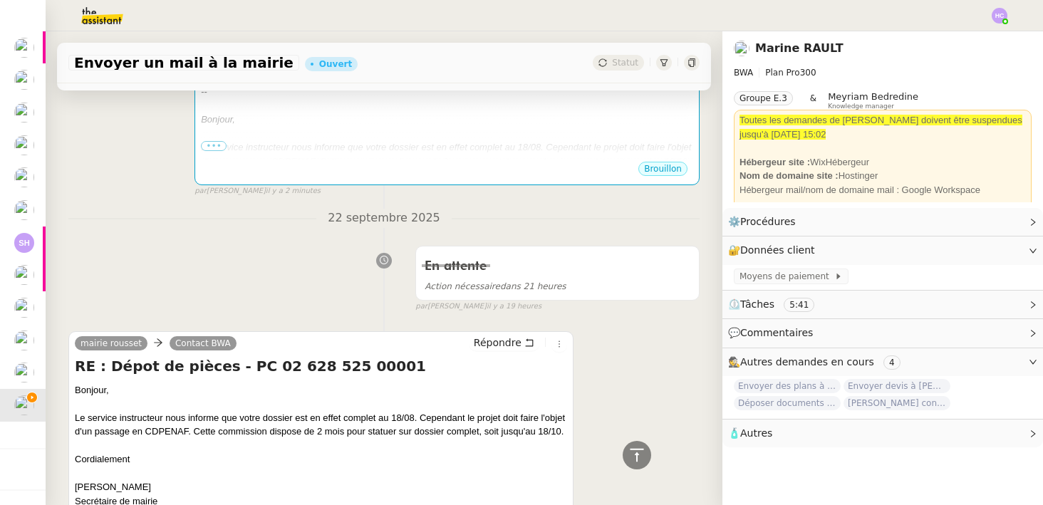
scroll to position [447, 0]
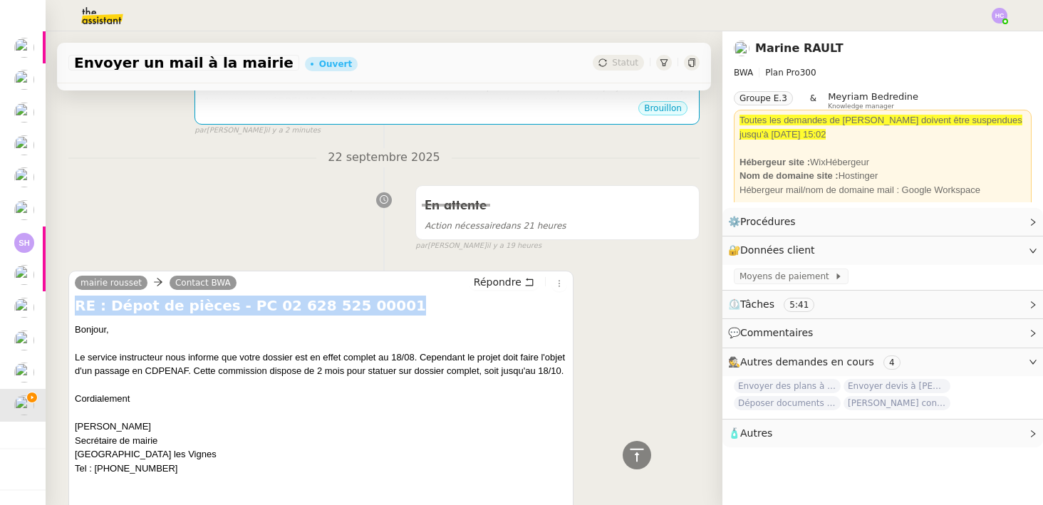
drag, startPoint x: 373, startPoint y: 305, endPoint x: 69, endPoint y: 313, distance: 304.4
copy h4 "RE : Dépot de pièces - PC 02 628 525 00001"
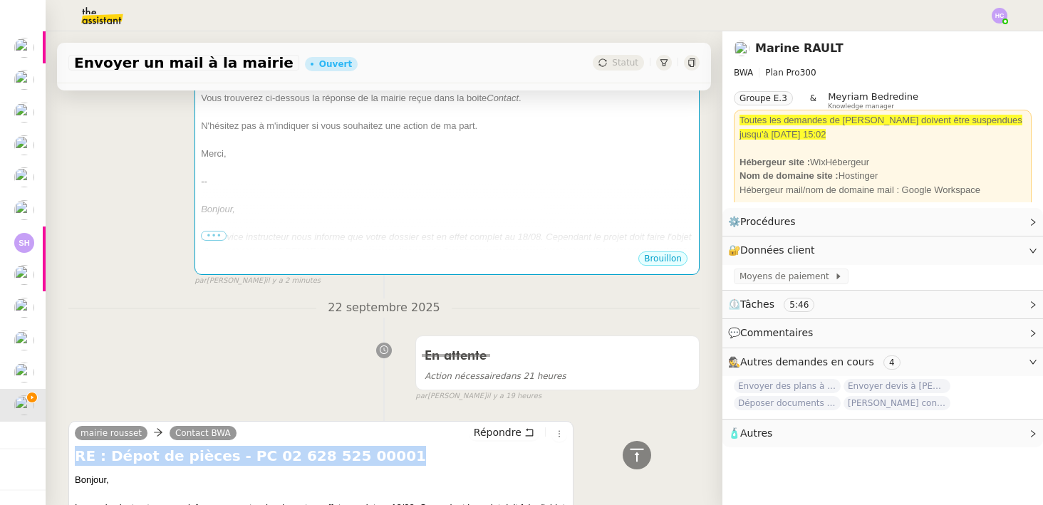
scroll to position [27, 0]
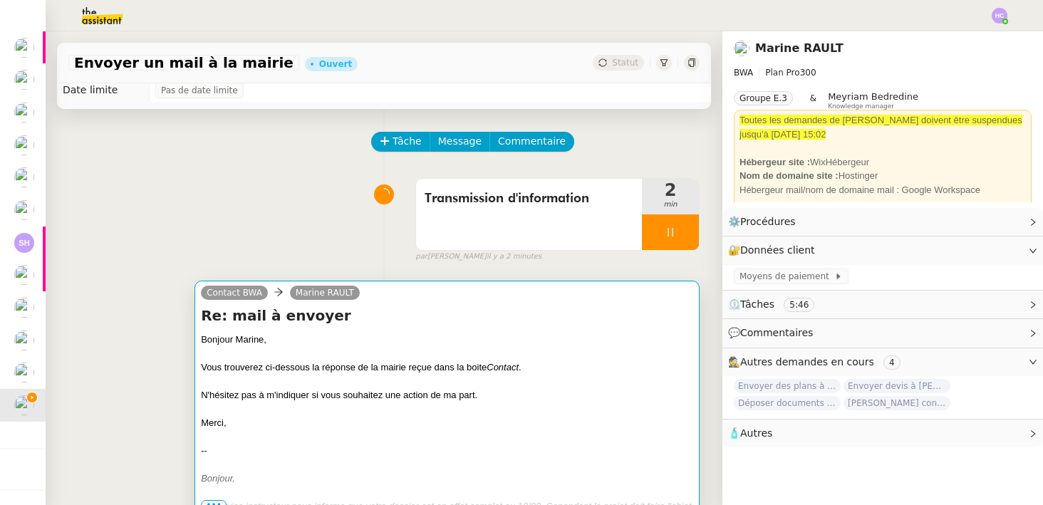
click at [351, 387] on div at bounding box center [447, 382] width 492 height 14
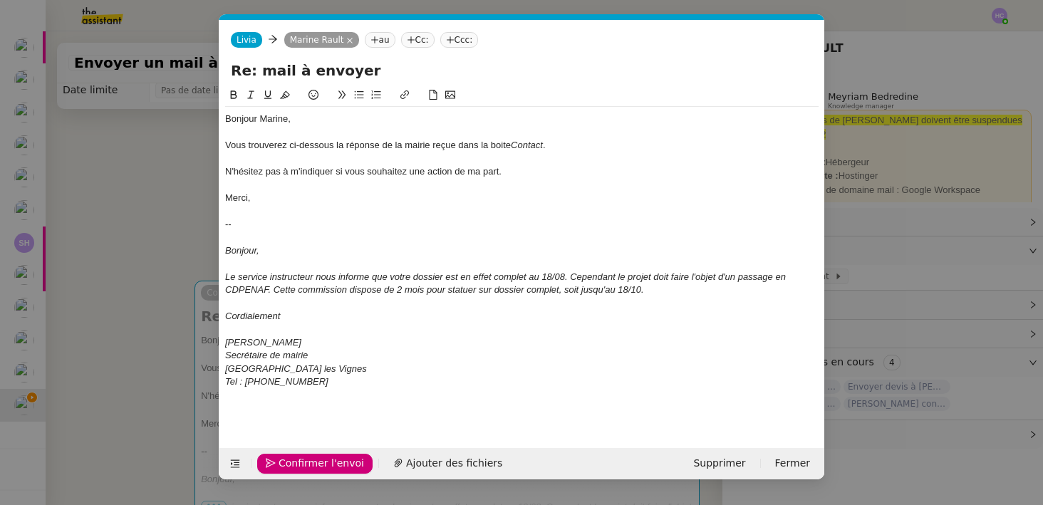
scroll to position [0, 30]
click at [241, 235] on div at bounding box center [522, 237] width 594 height 13
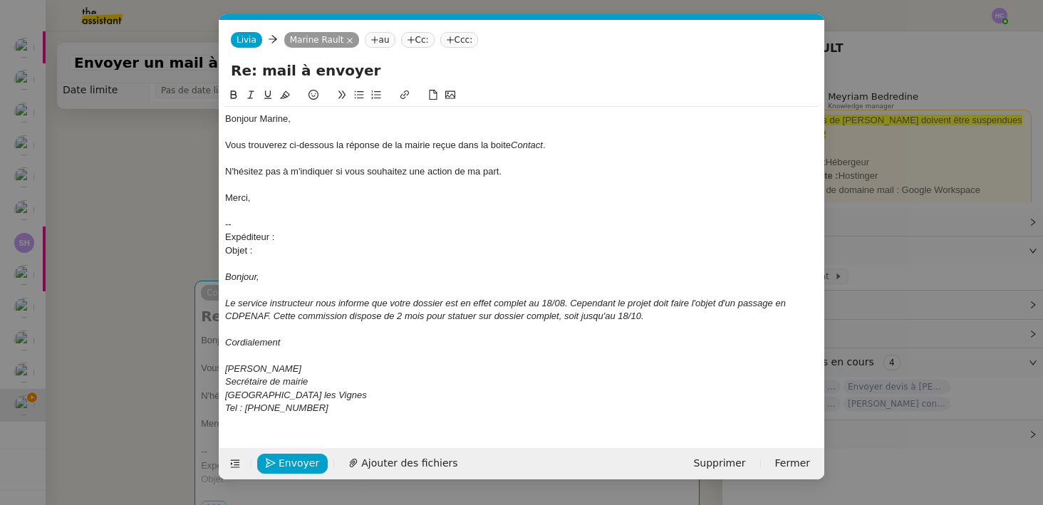
click at [267, 255] on div "Objet :" at bounding box center [522, 250] width 594 height 13
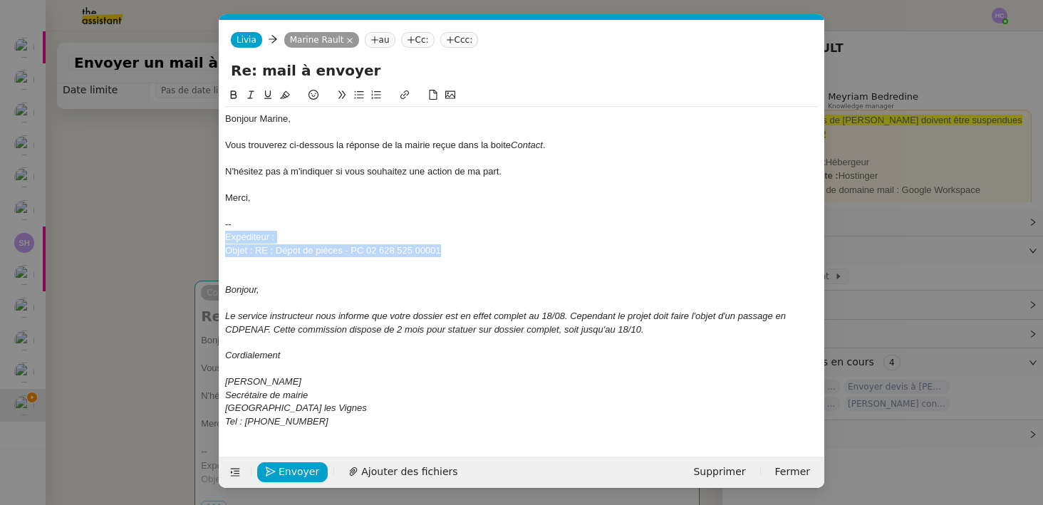
drag, startPoint x: 476, startPoint y: 245, endPoint x: 218, endPoint y: 234, distance: 258.3
click at [218, 234] on nz-modal-container "Service TA - VOYAGE - PROPOSITION GLOBALE A utiliser dans le cadre de propositi…" at bounding box center [521, 252] width 1043 height 505
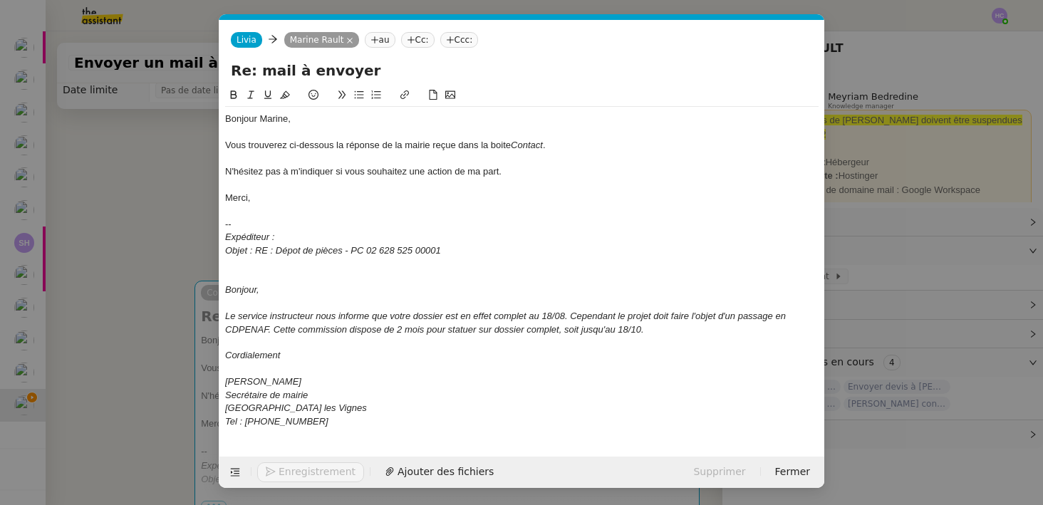
click at [143, 304] on nz-modal-container "Service TA - VOYAGE - PROPOSITION GLOBALE A utiliser dans le cadre de propositi…" at bounding box center [521, 252] width 1043 height 505
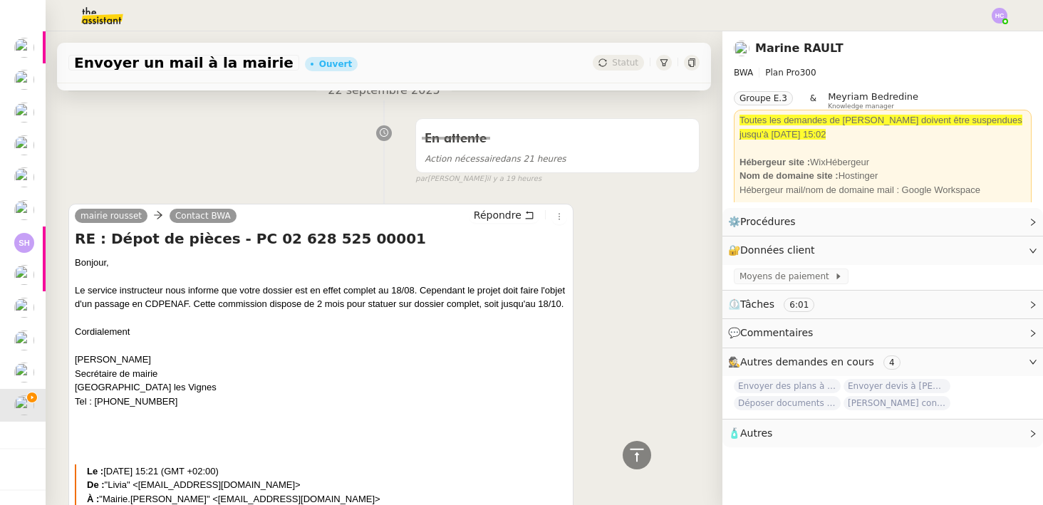
scroll to position [555, 0]
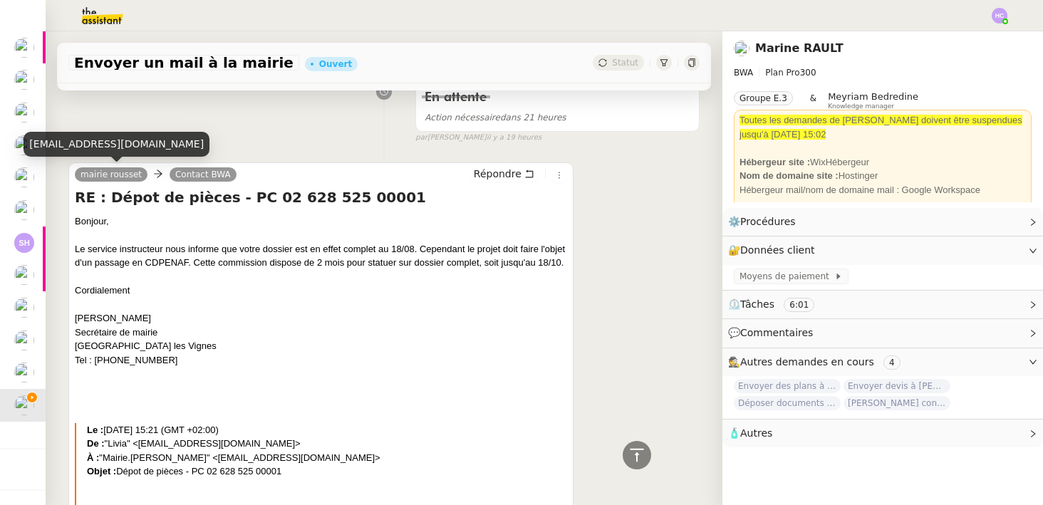
click at [115, 148] on div "mairie.roussetlesvignes@orange.fr" at bounding box center [117, 144] width 186 height 25
copy div "mairie.roussetlesvignes@orange.fr"
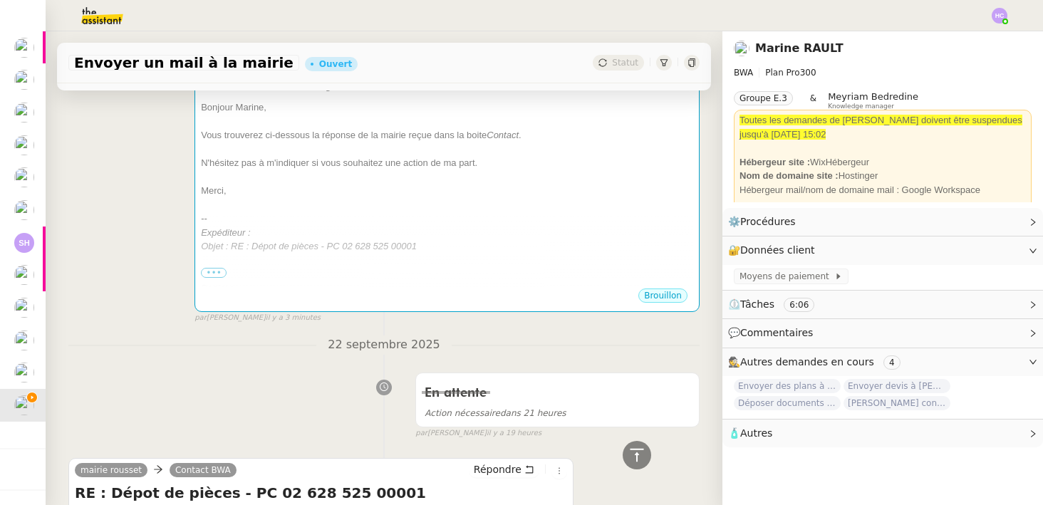
scroll to position [33, 0]
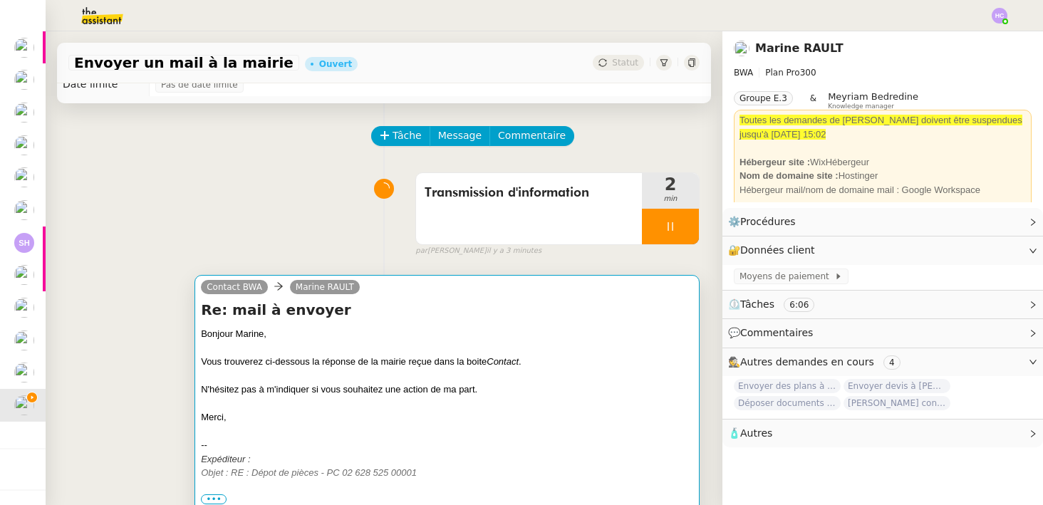
click at [309, 380] on div at bounding box center [447, 376] width 492 height 14
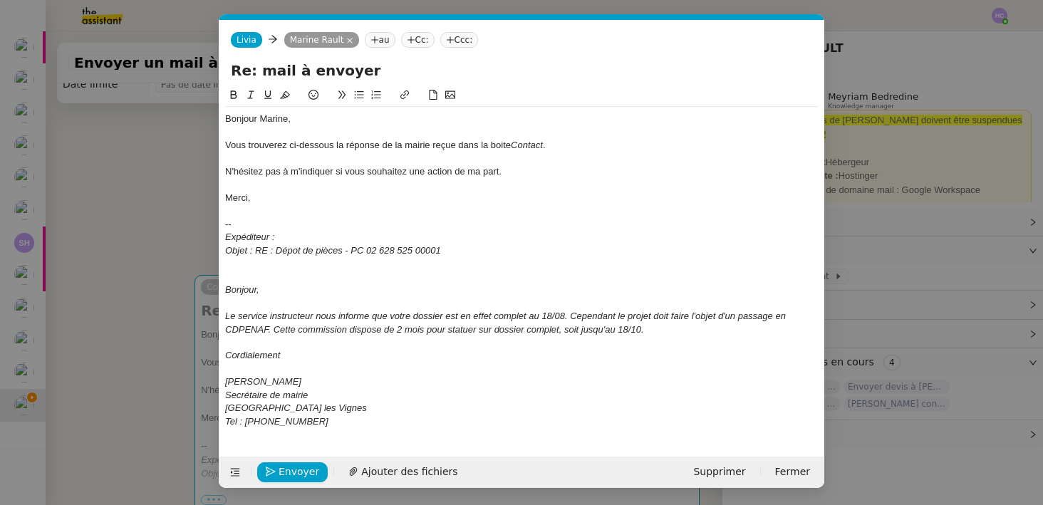
scroll to position [0, 30]
click at [283, 237] on div "Expéditeur :" at bounding box center [522, 237] width 594 height 13
drag, startPoint x: 455, startPoint y: 258, endPoint x: 212, endPoint y: 239, distance: 243.8
click at [212, 239] on nz-modal-container "Service TA - VOYAGE - PROPOSITION GLOBALE A utiliser dans le cadre de propositi…" at bounding box center [521, 252] width 1043 height 505
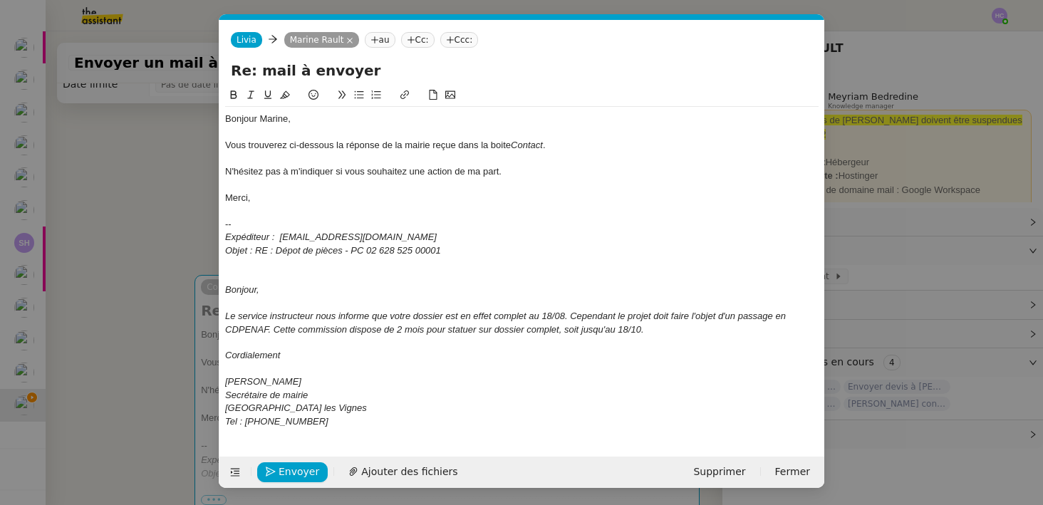
click at [460, 247] on div "Objet : RE : Dépot de pièces - PC 02 628 525 00001" at bounding box center [522, 250] width 594 height 13
click at [460, 249] on div "Objet : RE : Dépot de pièces - PC 02 628 525 00001" at bounding box center [522, 250] width 594 height 13
click at [296, 267] on div at bounding box center [522, 263] width 594 height 13
click at [295, 468] on span "Envoyer" at bounding box center [299, 472] width 41 height 16
click at [295, 468] on span "Confirmer l'envoi" at bounding box center [322, 472] width 86 height 16
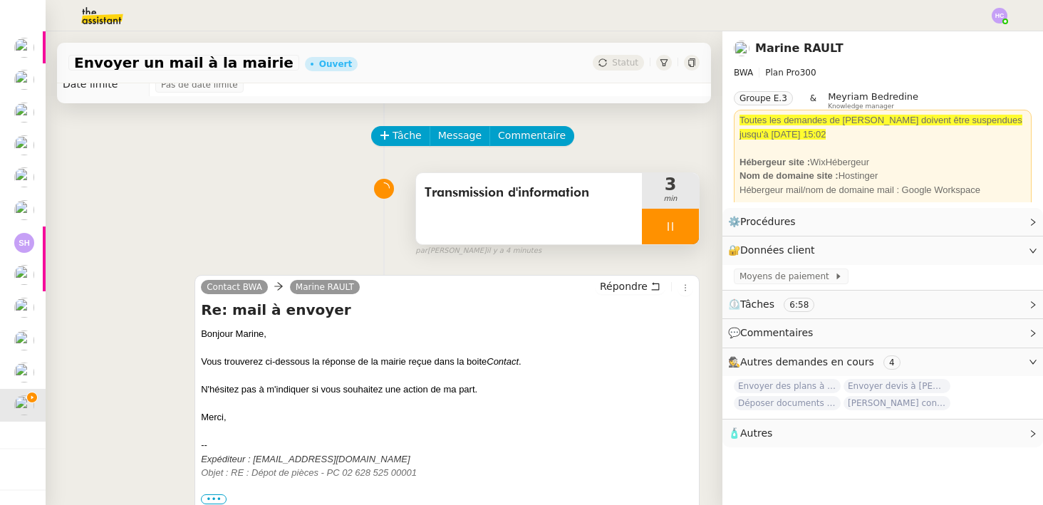
click at [669, 217] on div at bounding box center [670, 227] width 57 height 36
click at [682, 223] on icon at bounding box center [684, 226] width 11 height 11
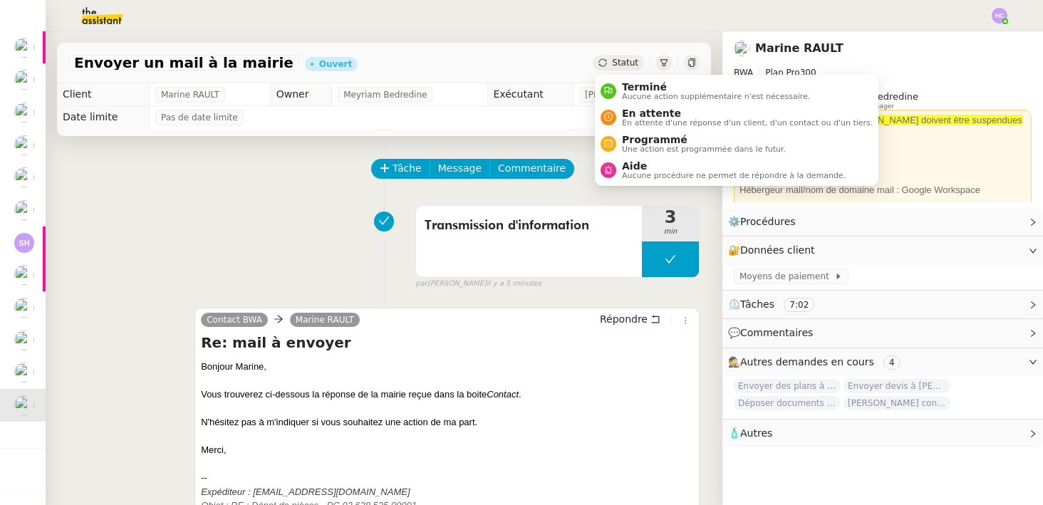
click at [615, 59] on span "Statut" at bounding box center [625, 63] width 26 height 10
click at [627, 111] on span "En attente" at bounding box center [747, 113] width 251 height 11
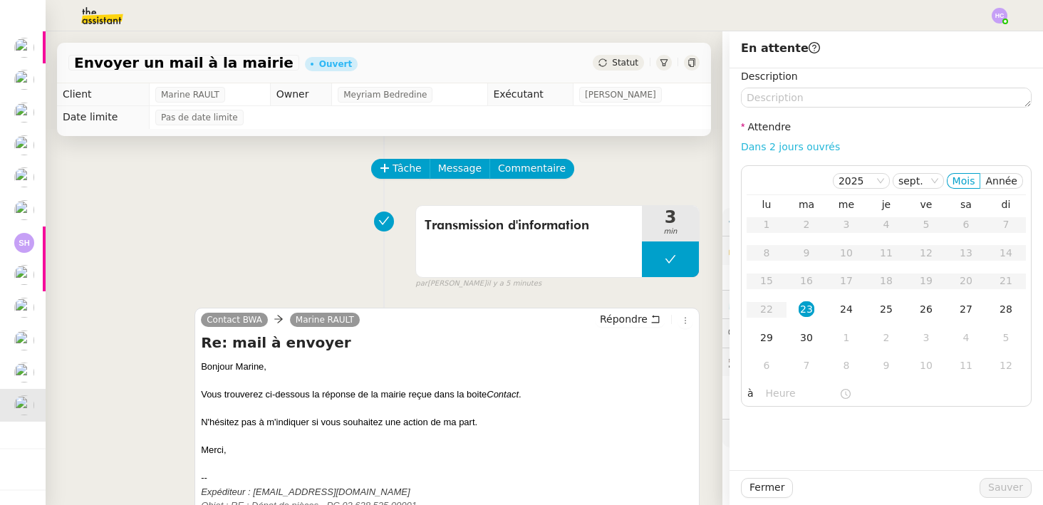
click at [785, 145] on link "Dans 2 jours ouvrés" at bounding box center [790, 146] width 99 height 11
type input "07:00"
click at [999, 485] on span "Sauver" at bounding box center [1006, 488] width 35 height 16
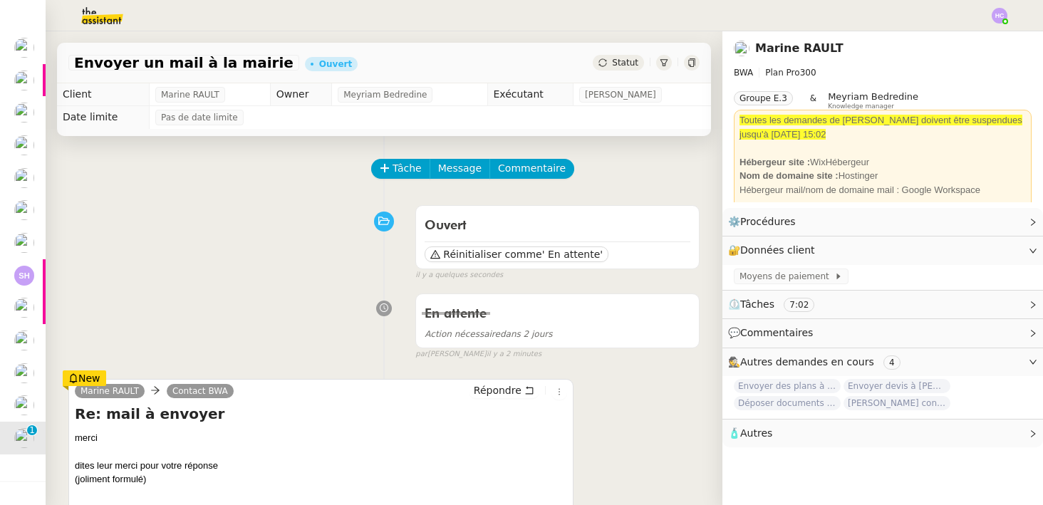
scroll to position [63, 0]
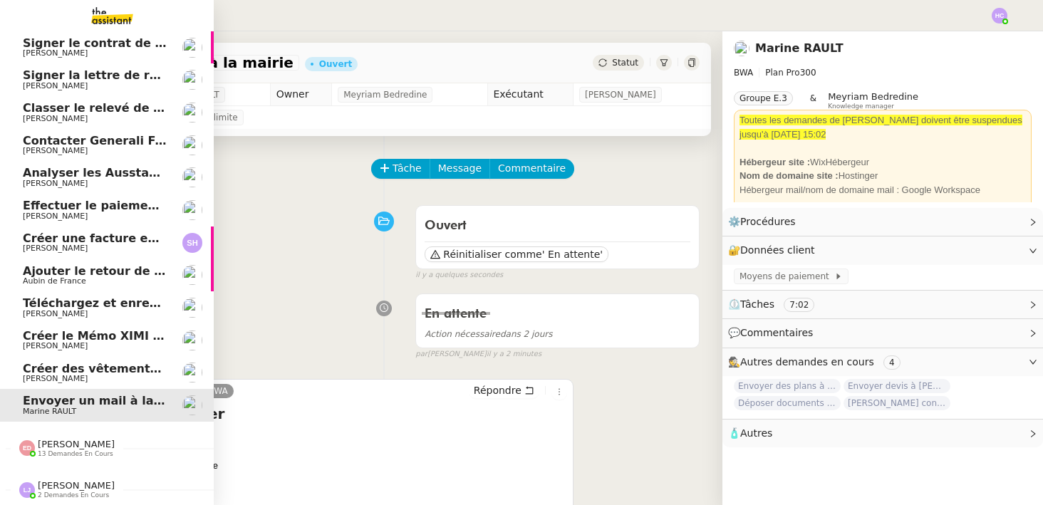
click at [53, 405] on span "Envoyer un mail à la mairie" at bounding box center [110, 401] width 175 height 14
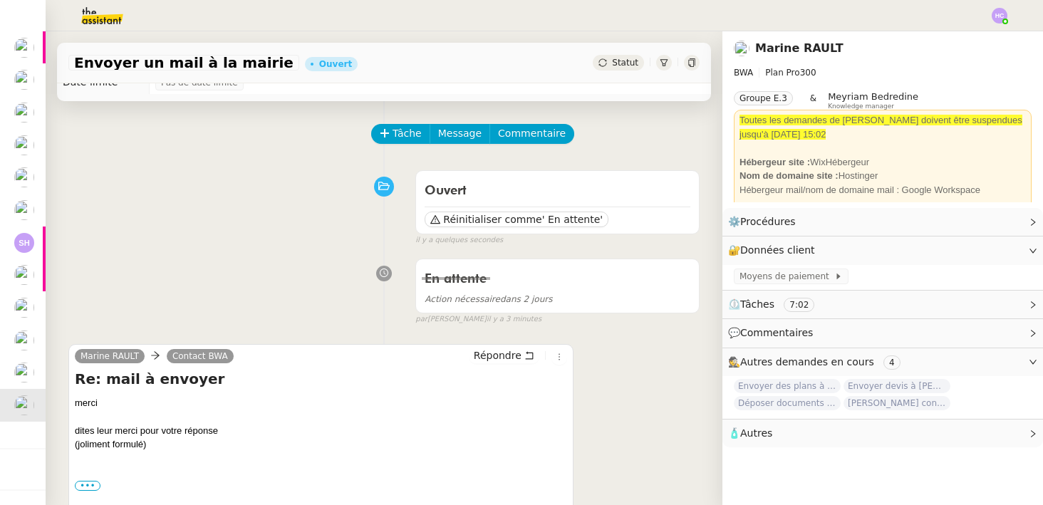
scroll to position [39, 0]
